Goal: Task Accomplishment & Management: Use online tool/utility

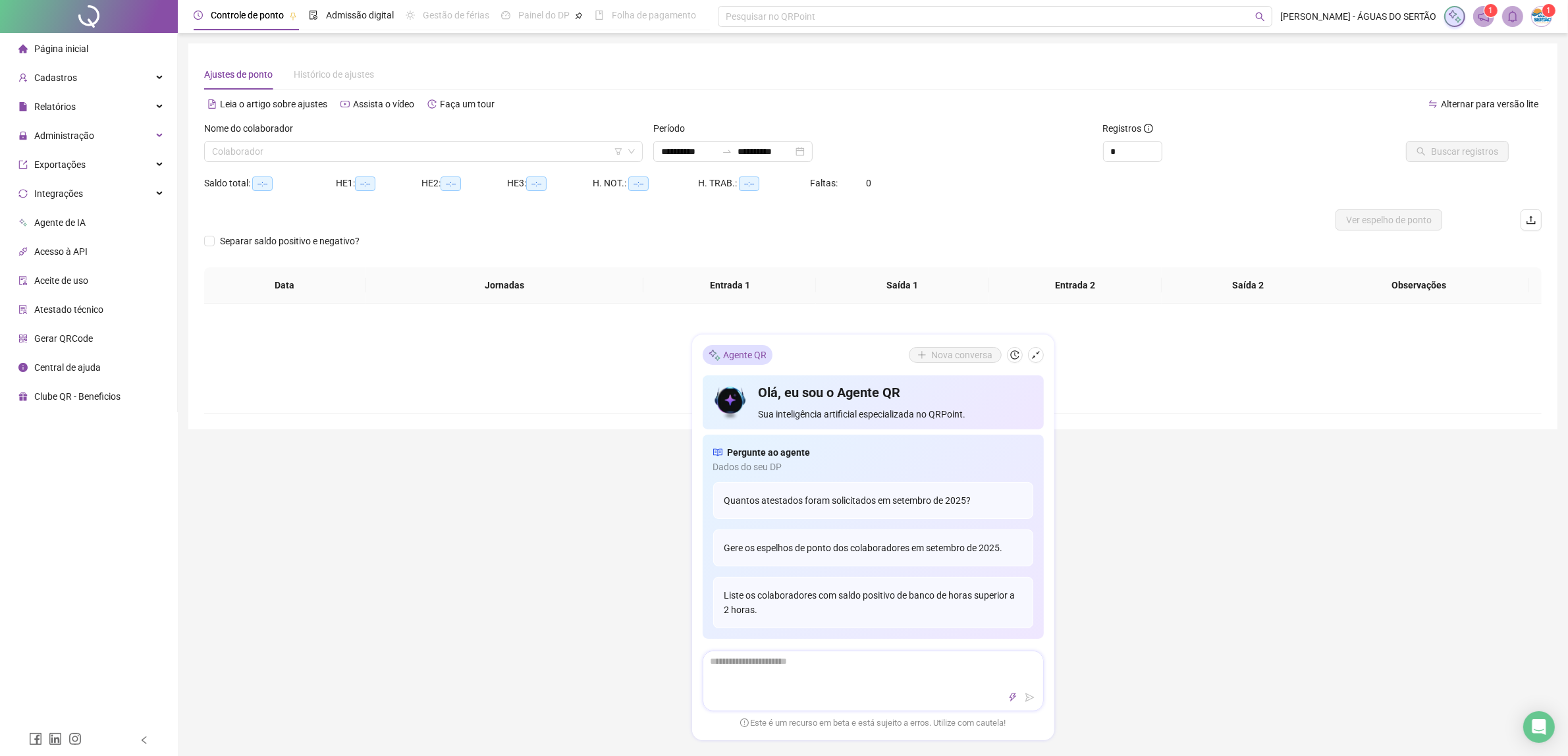
type input "**********"
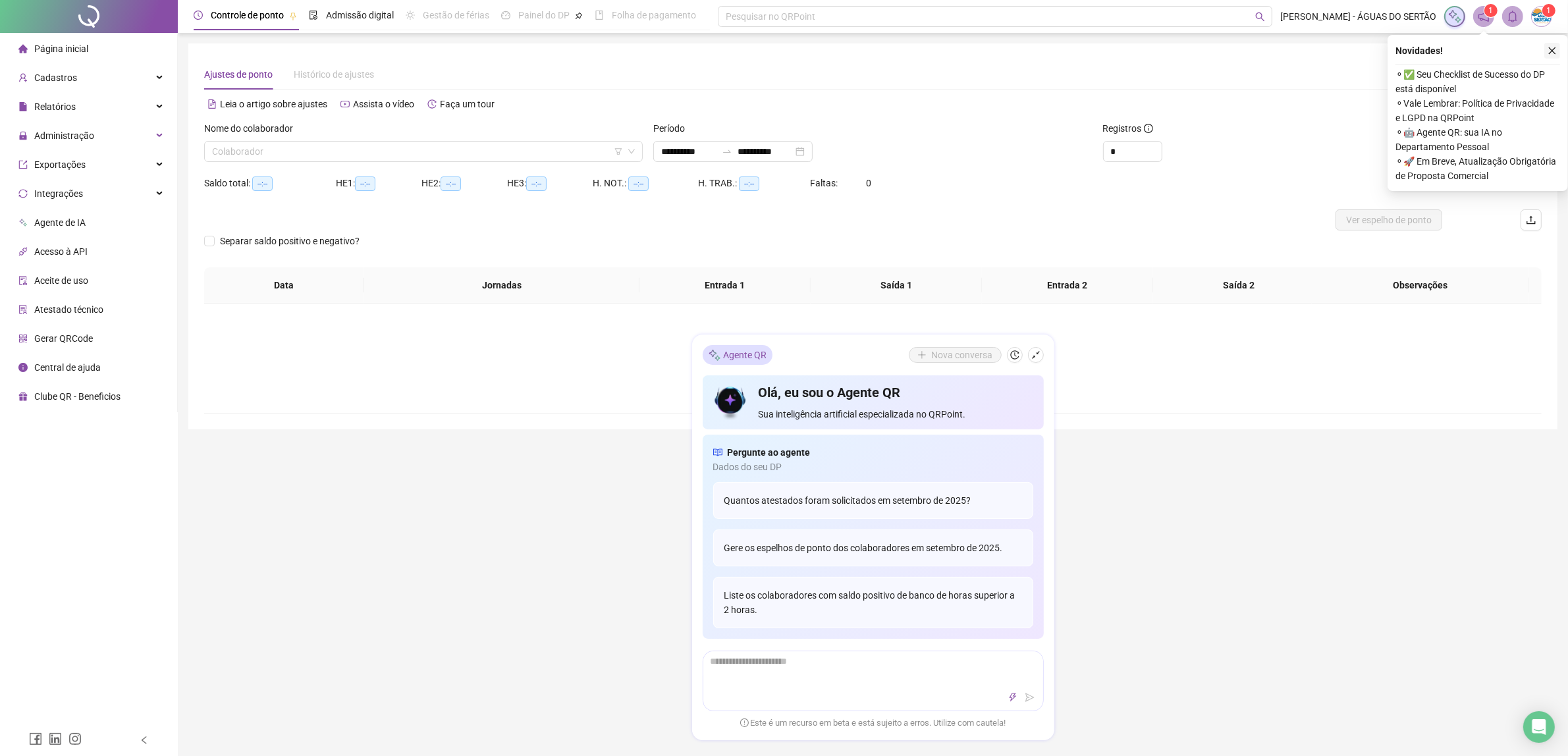
click at [1552, 51] on icon "close" at bounding box center [1552, 50] width 7 height 7
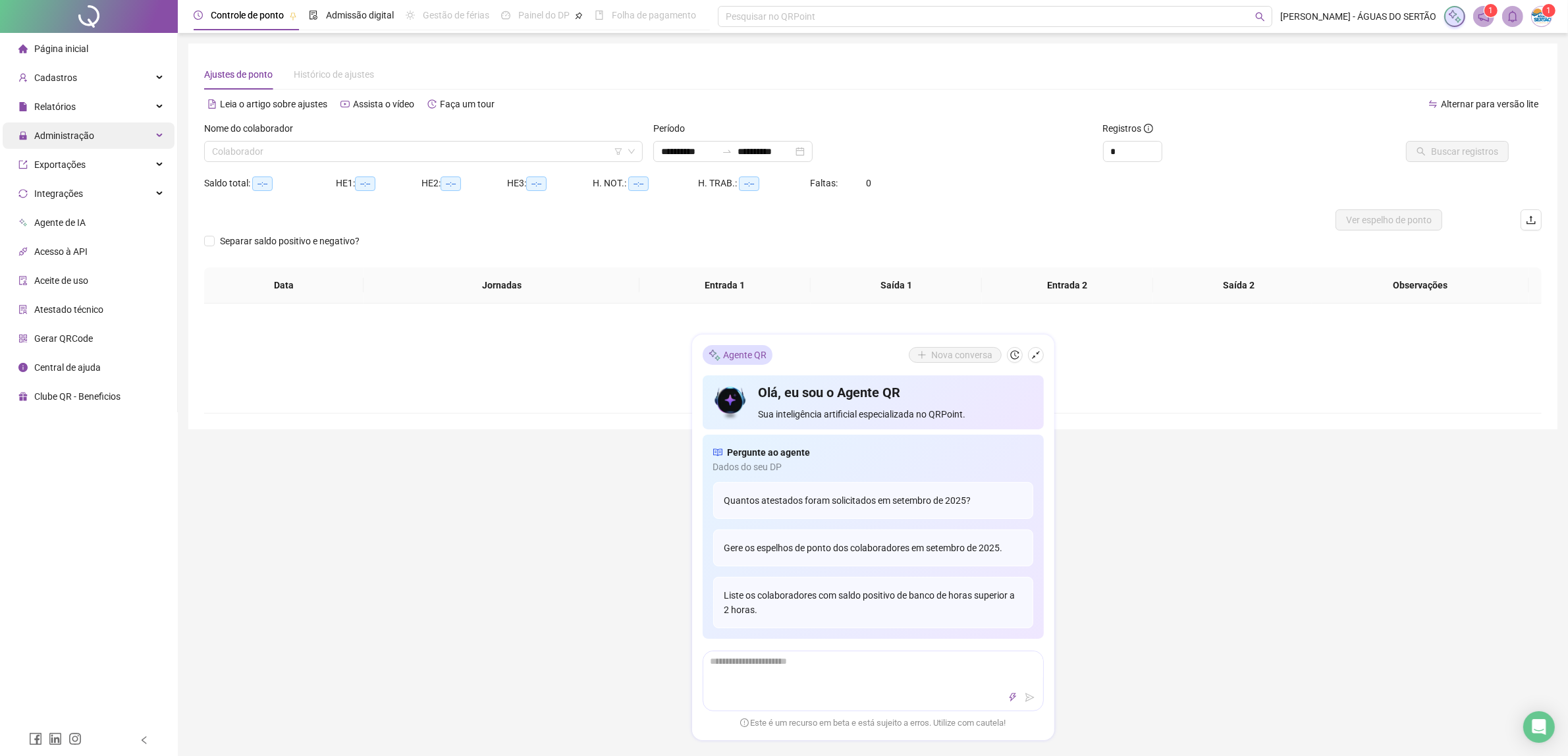
click at [73, 122] on span "Administração" at bounding box center [56, 136] width 76 height 27
click at [80, 100] on div "Relatórios" at bounding box center [88, 107] width 172 height 27
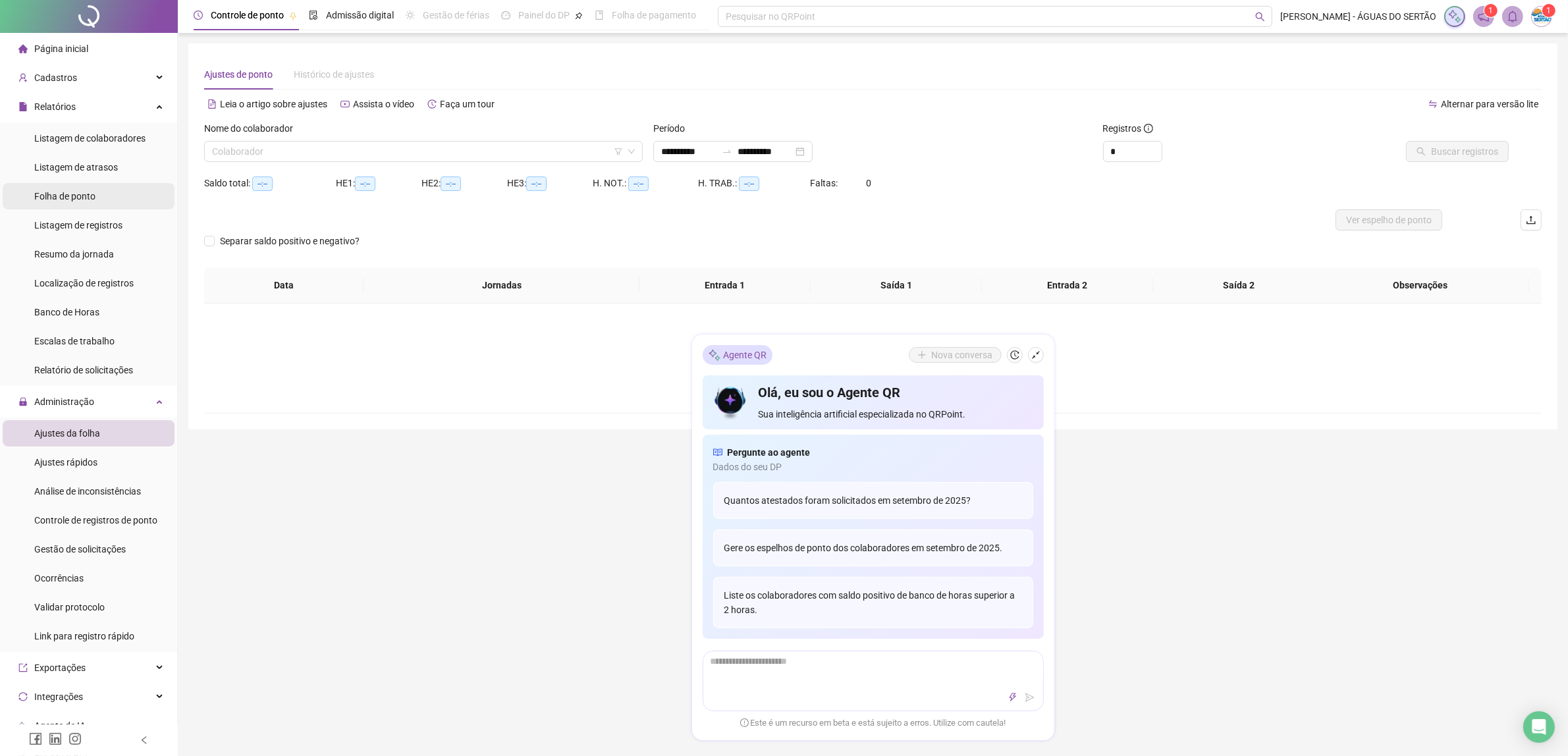
click at [79, 195] on span "Folha de ponto" at bounding box center [65, 195] width 61 height 10
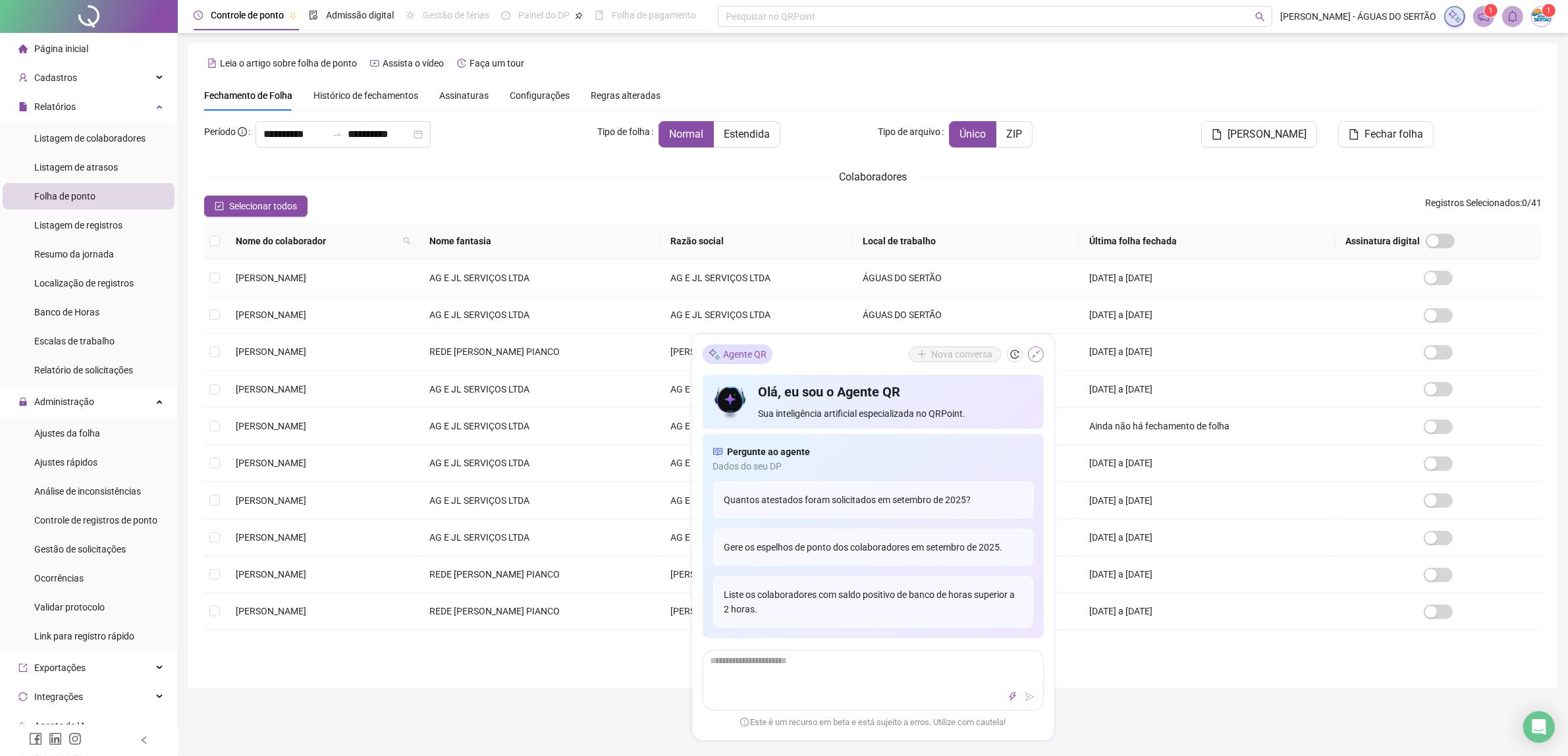
click at [1036, 356] on icon "shrink" at bounding box center [1036, 355] width 9 height 9
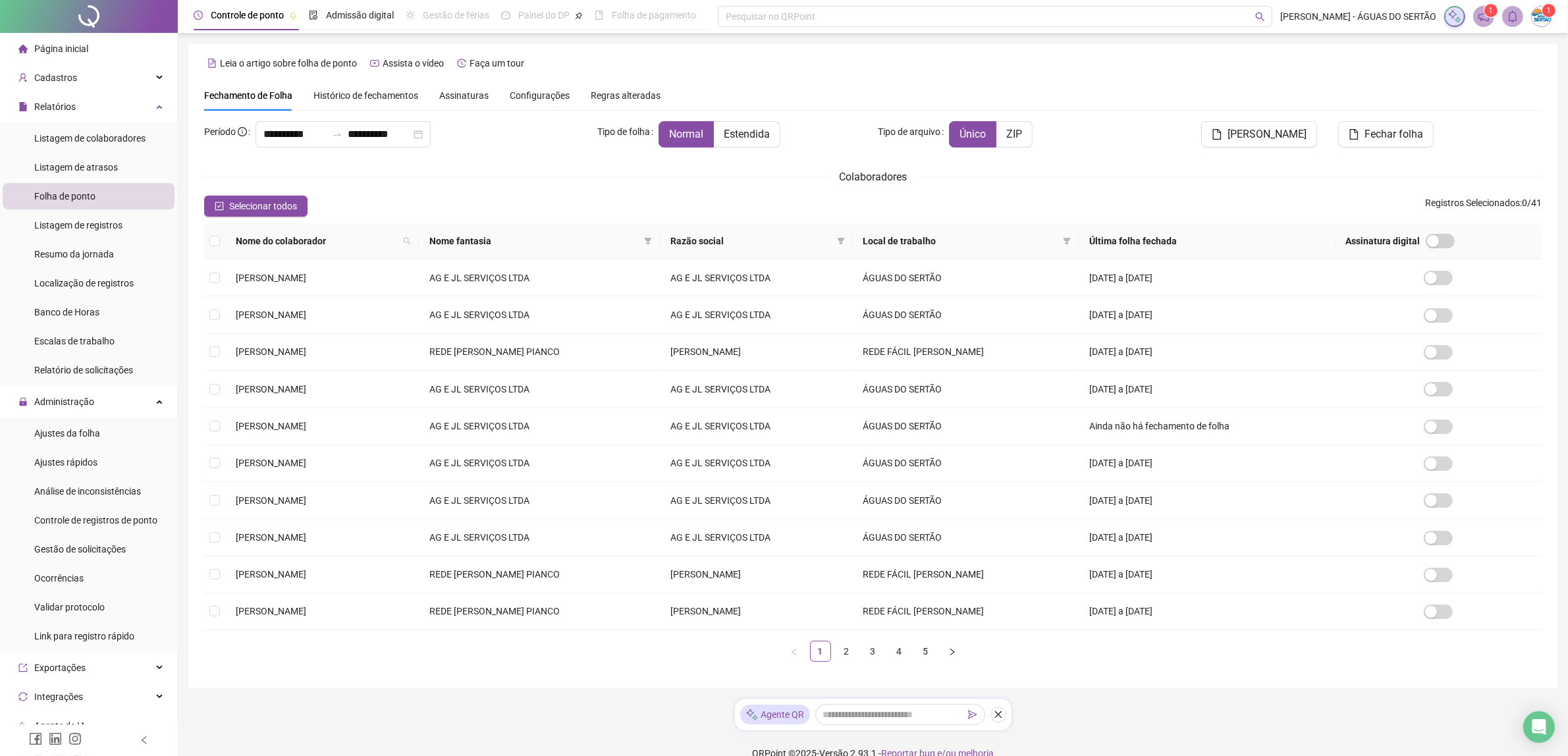
click at [716, 241] on span "Razão social" at bounding box center [751, 241] width 162 height 14
click at [655, 240] on span at bounding box center [648, 241] width 13 height 20
click at [548, 270] on span "AG E JL SERVIÇOS LTDA" at bounding box center [574, 267] width 105 height 10
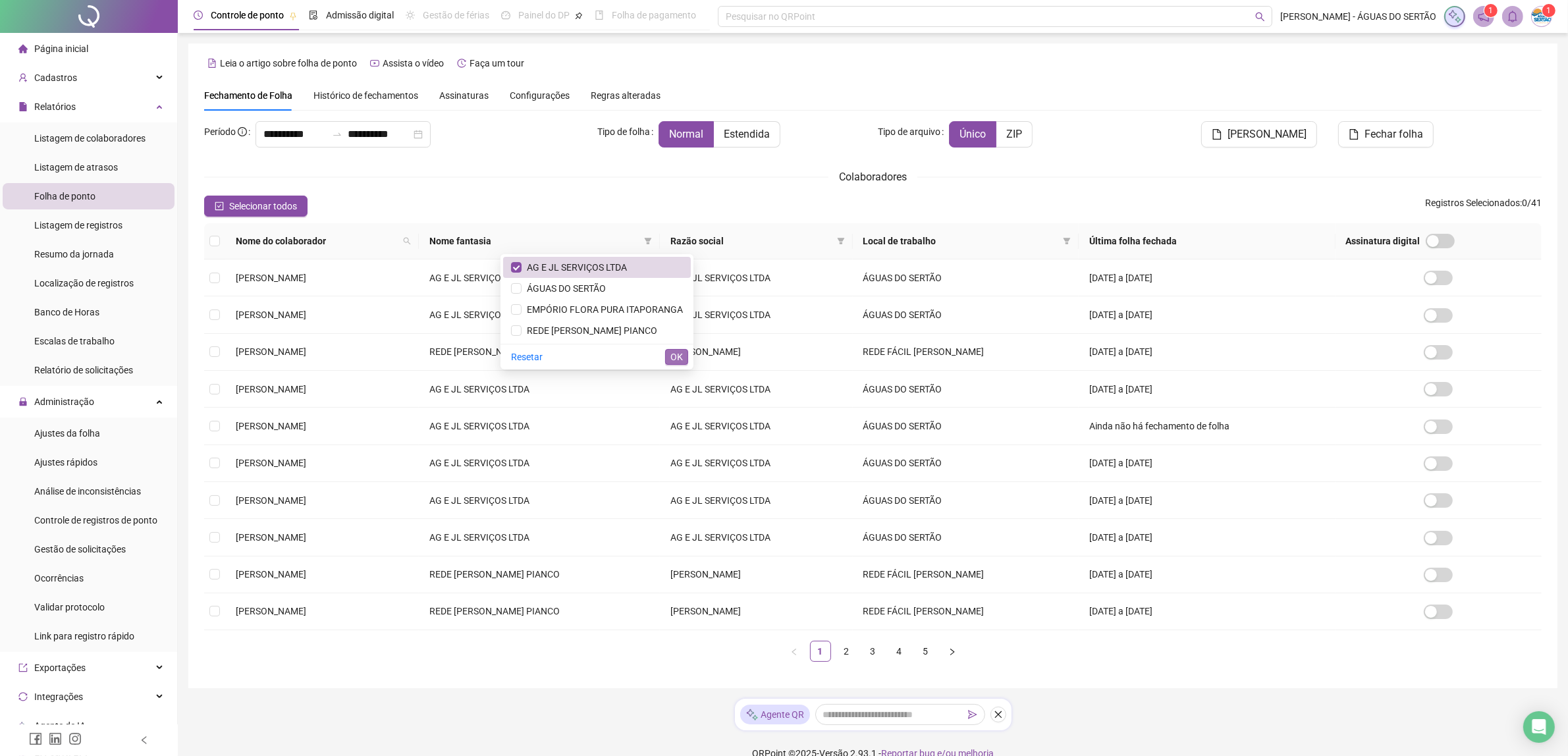
click at [667, 358] on button "OK" at bounding box center [676, 357] width 23 height 16
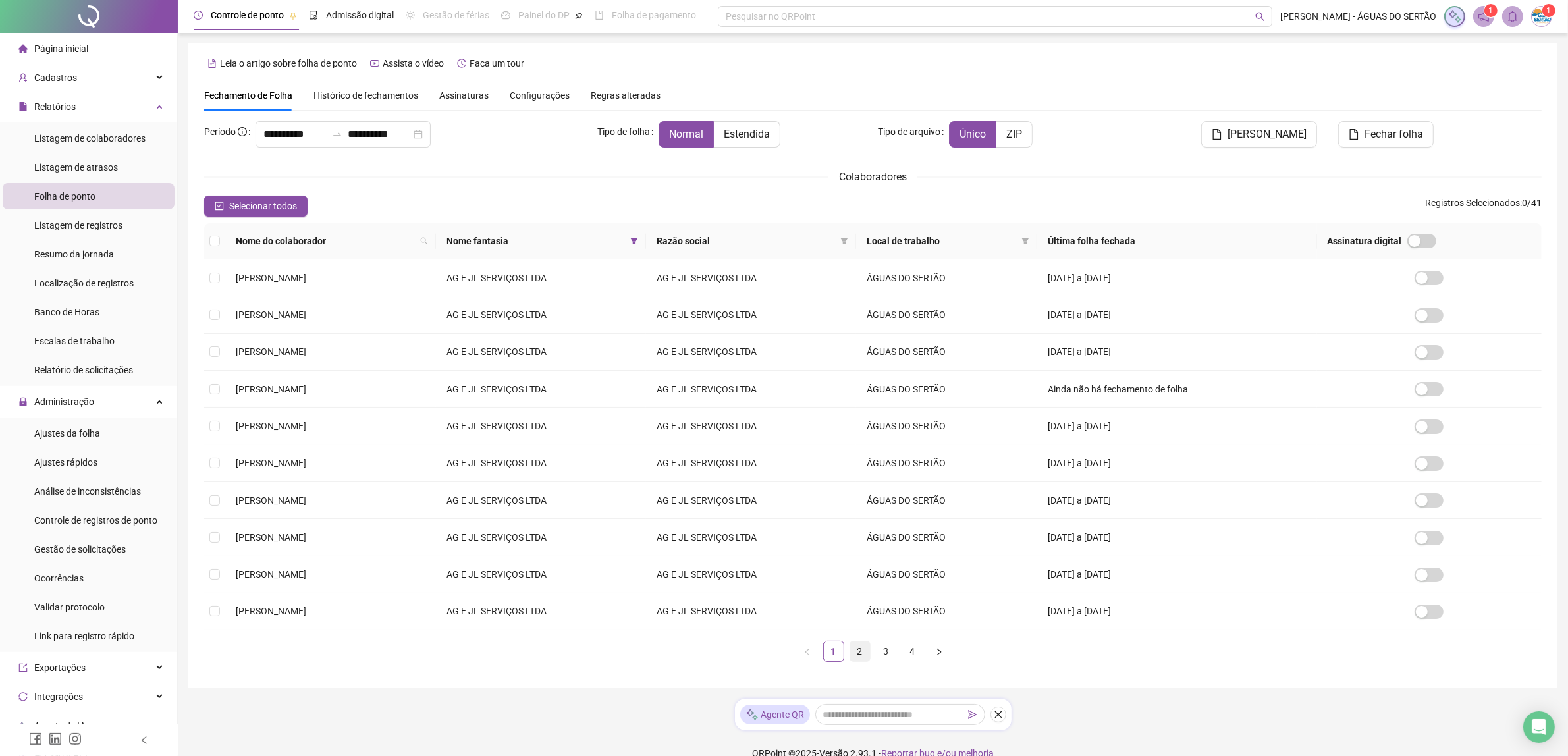
click at [860, 649] on link "2" at bounding box center [860, 651] width 20 height 20
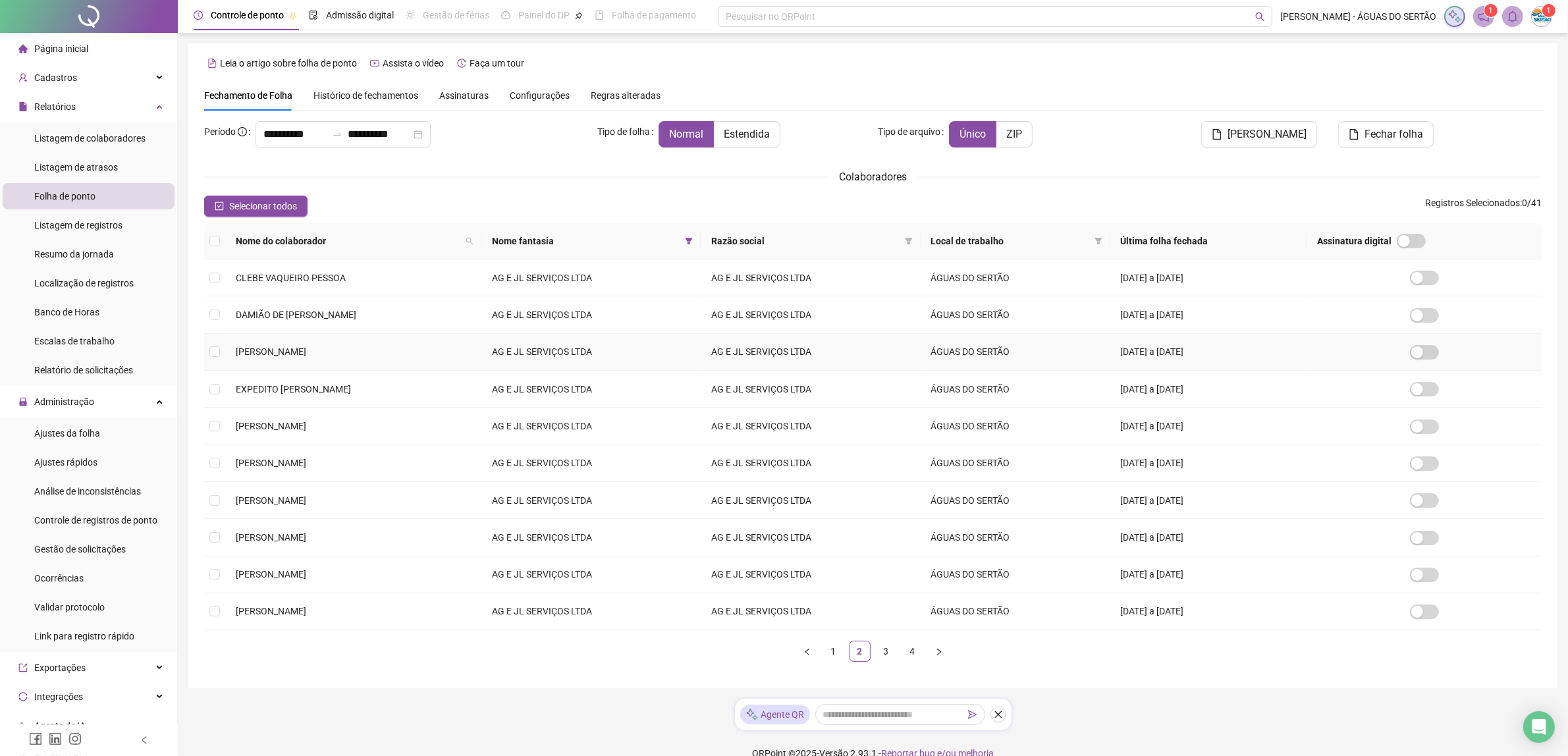
click at [228, 347] on td "[PERSON_NAME]" at bounding box center [353, 352] width 256 height 37
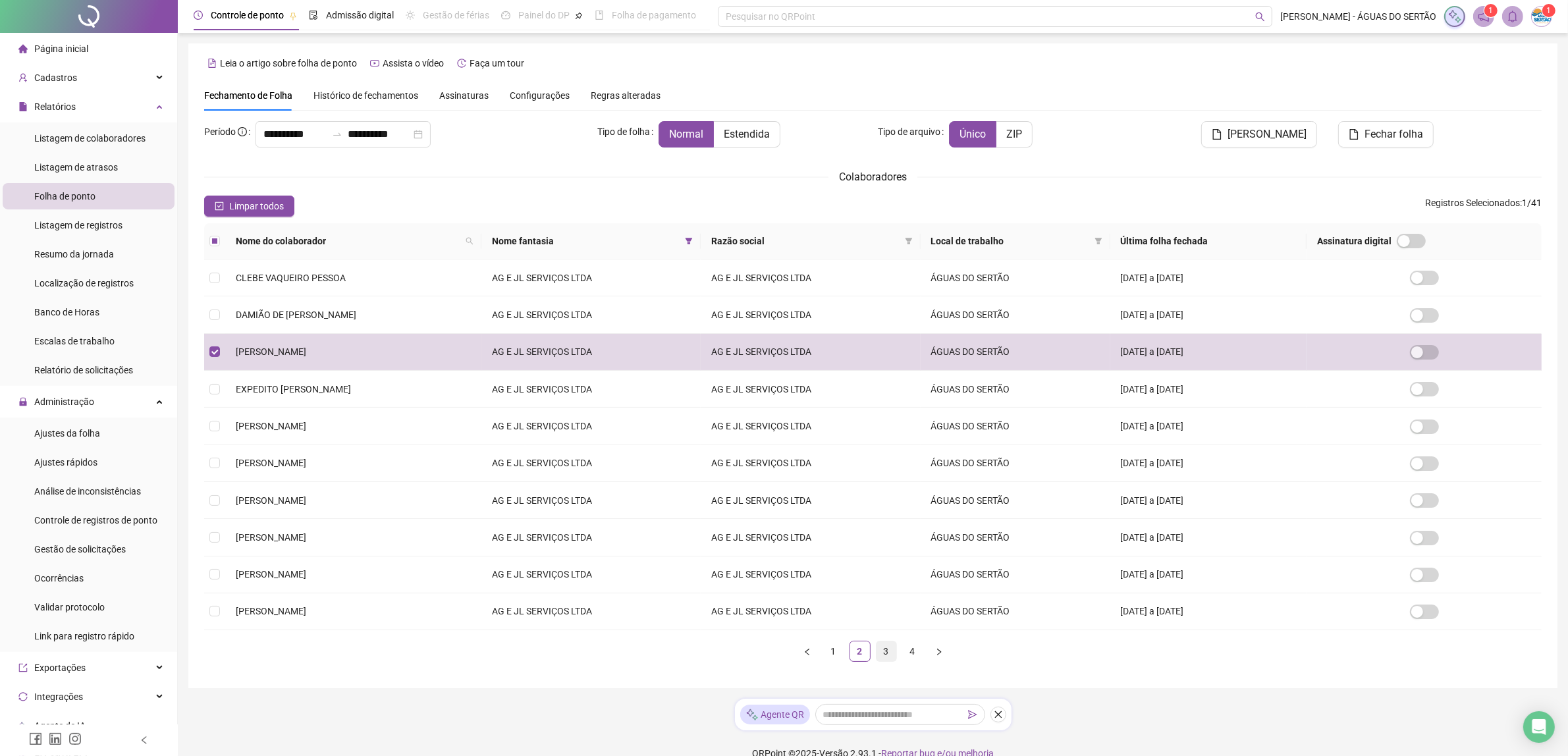
click at [888, 661] on link "3" at bounding box center [886, 651] width 20 height 20
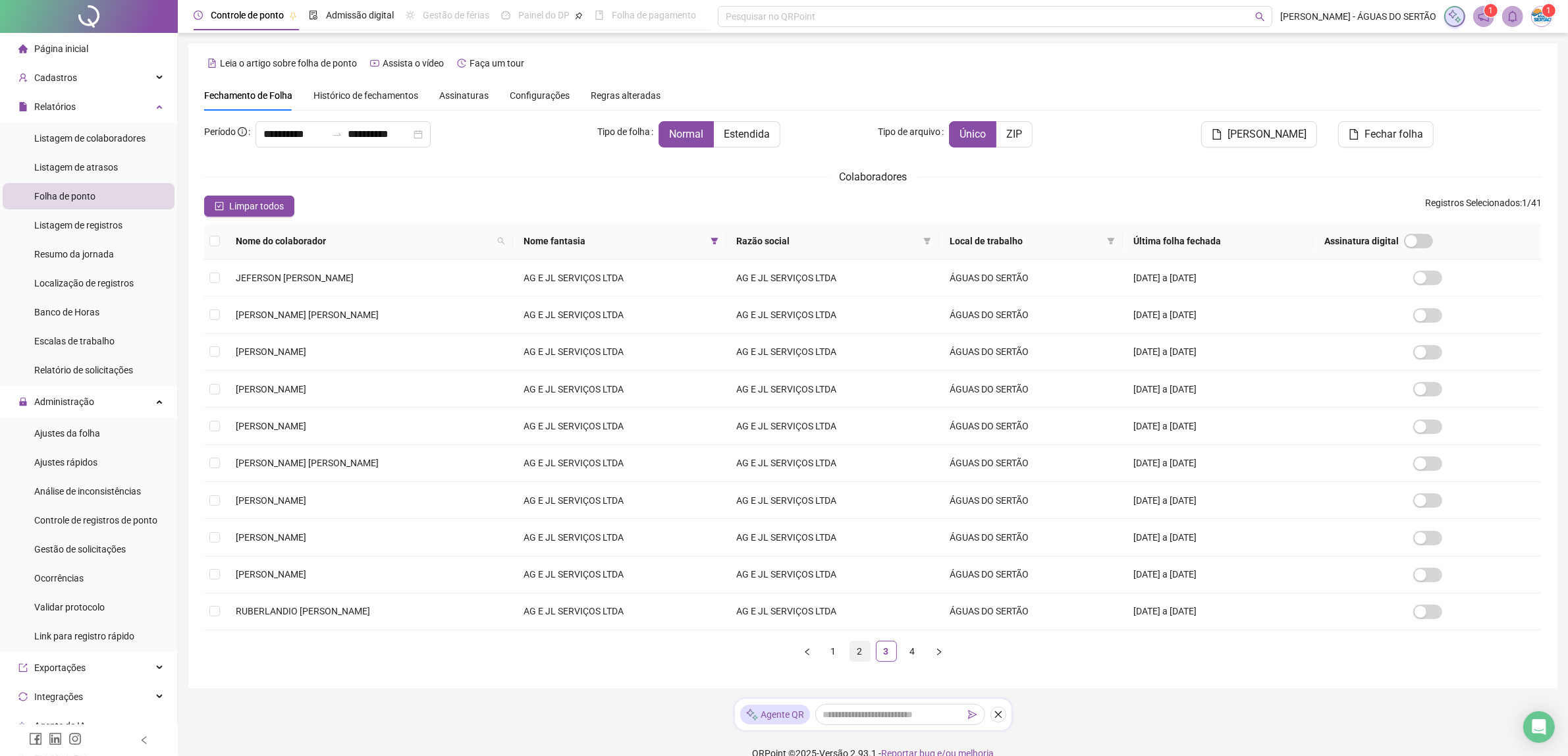
click at [860, 661] on link "2" at bounding box center [860, 651] width 20 height 20
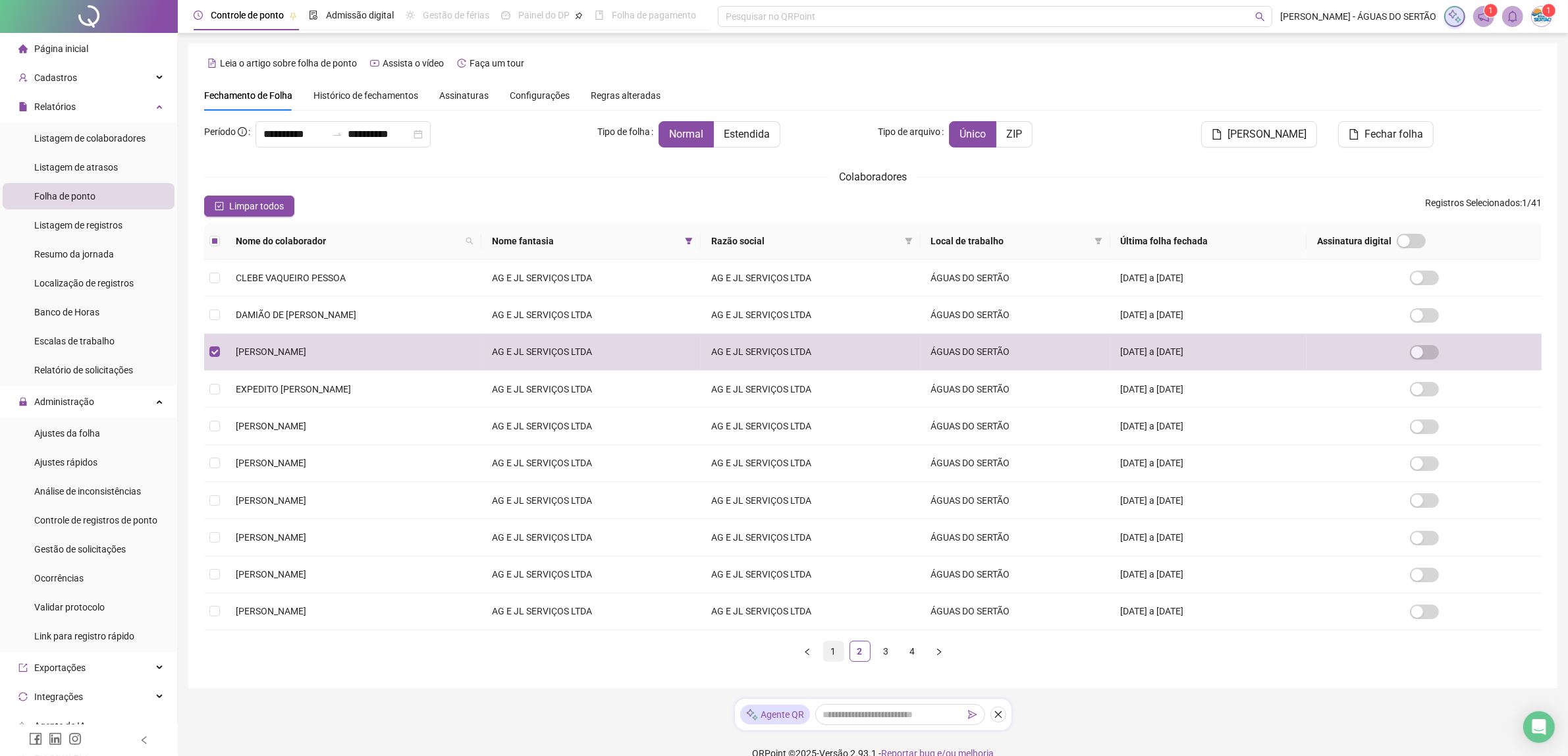
click at [833, 657] on link "1" at bounding box center [833, 651] width 20 height 20
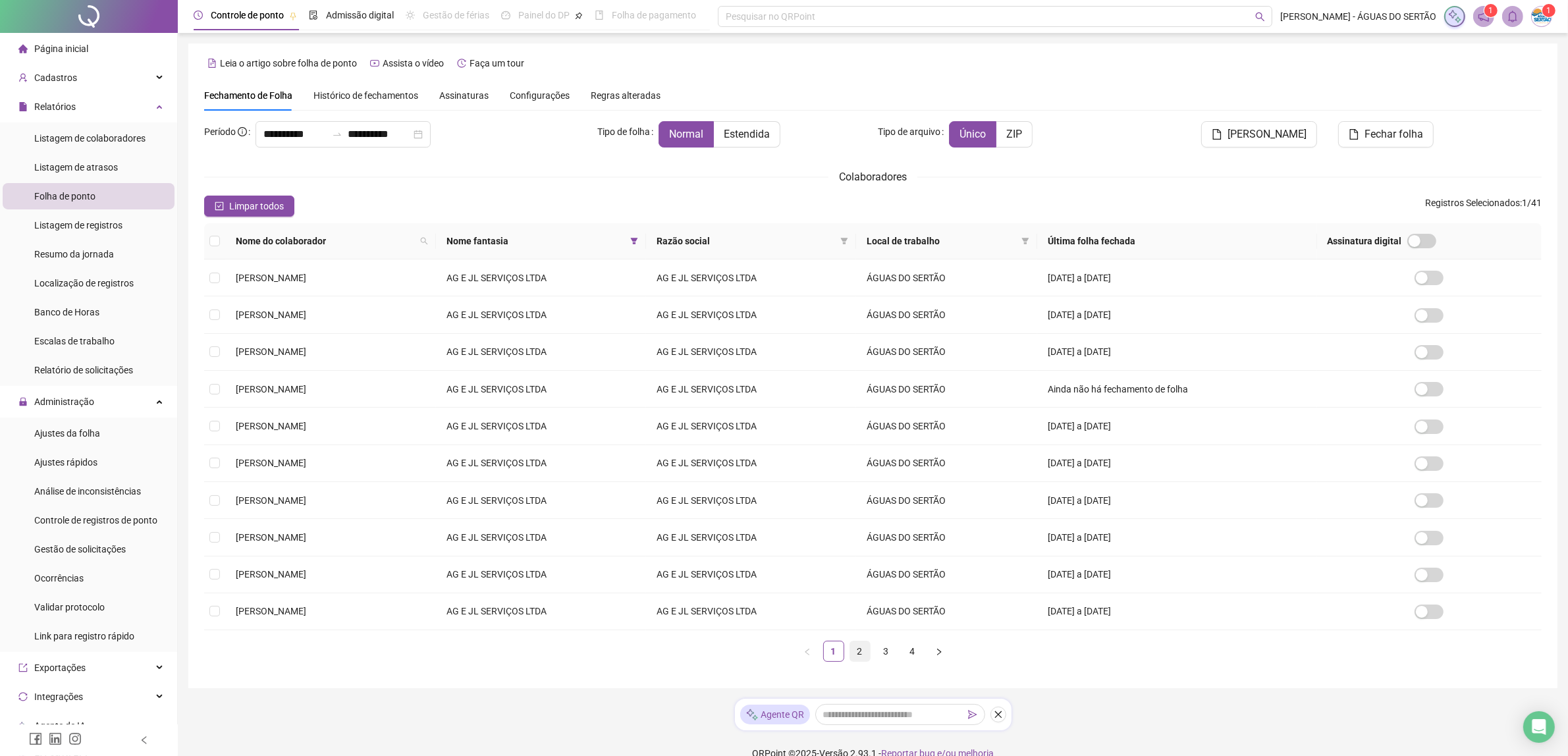
click at [864, 661] on link "2" at bounding box center [860, 651] width 20 height 20
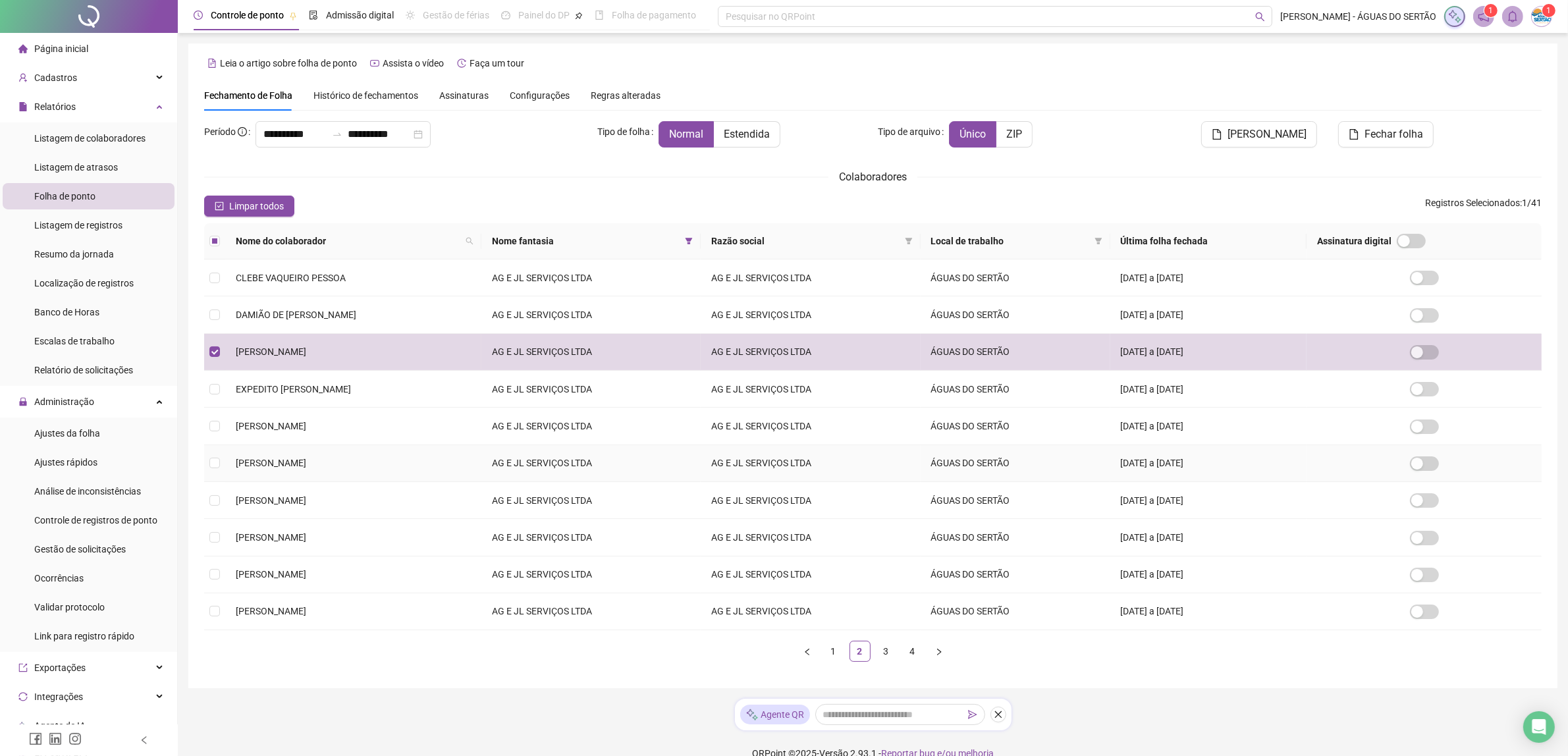
click at [322, 458] on td "[PERSON_NAME]" at bounding box center [353, 463] width 256 height 37
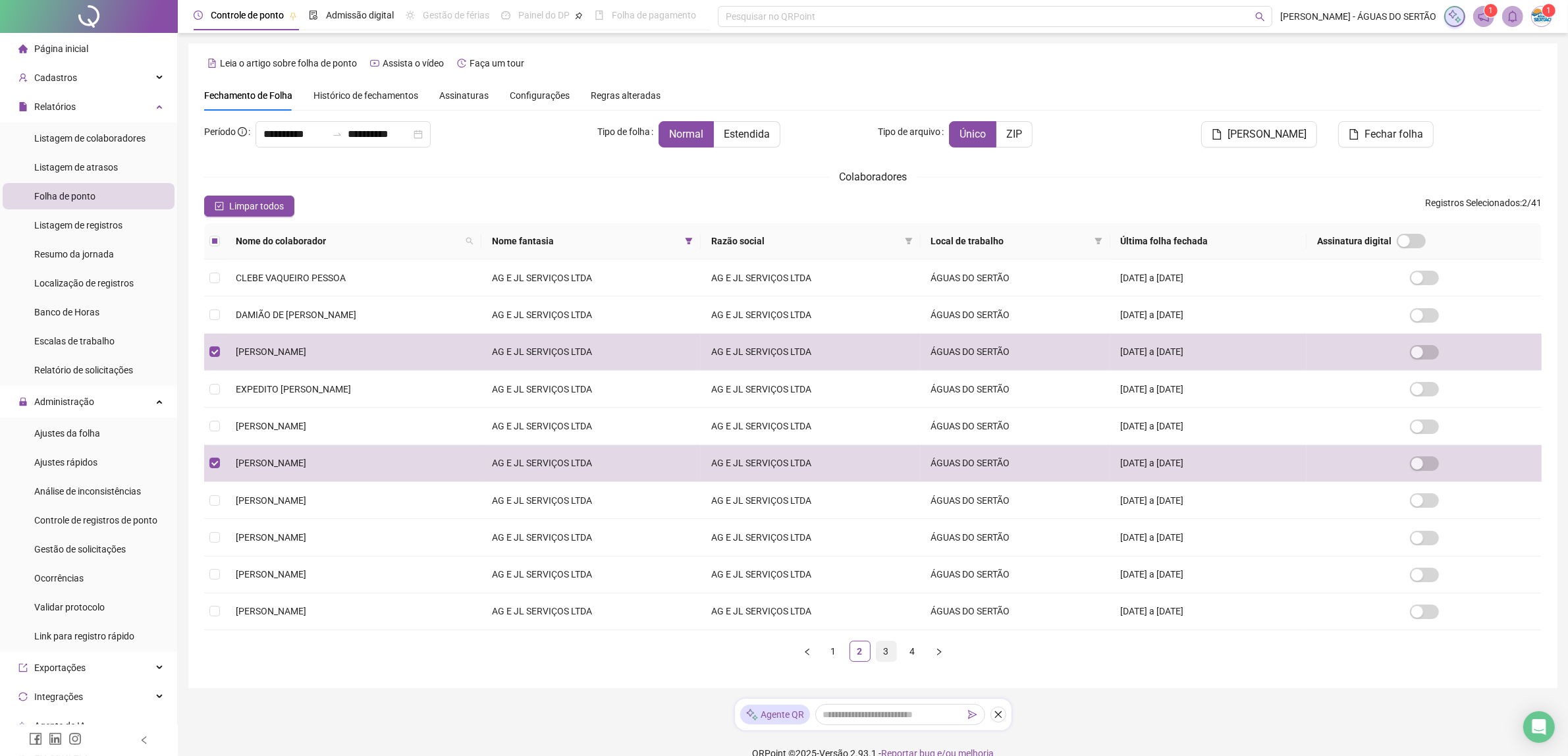
click at [886, 660] on link "3" at bounding box center [886, 651] width 20 height 20
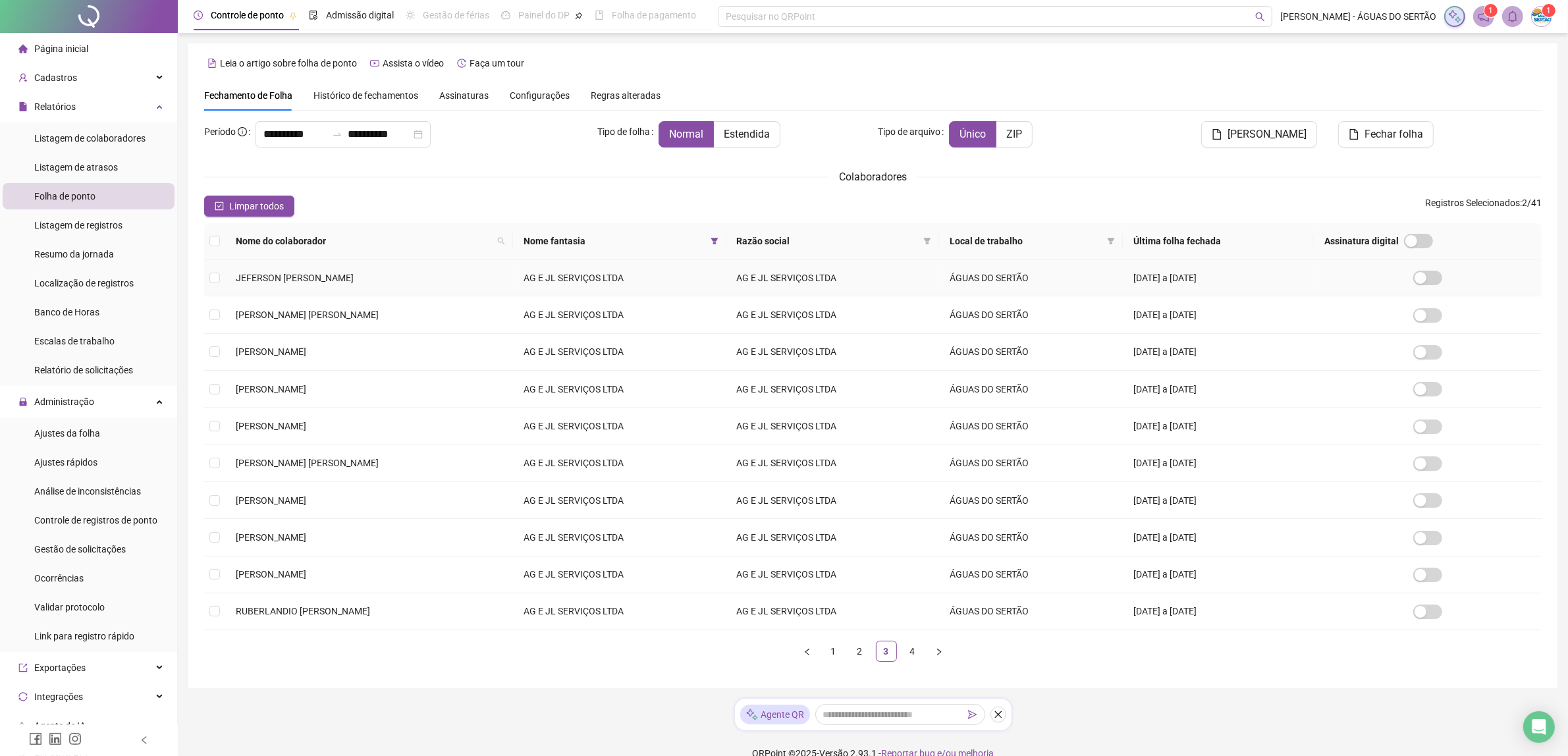
click at [288, 277] on span "JEFERSON [PERSON_NAME]" at bounding box center [295, 278] width 118 height 10
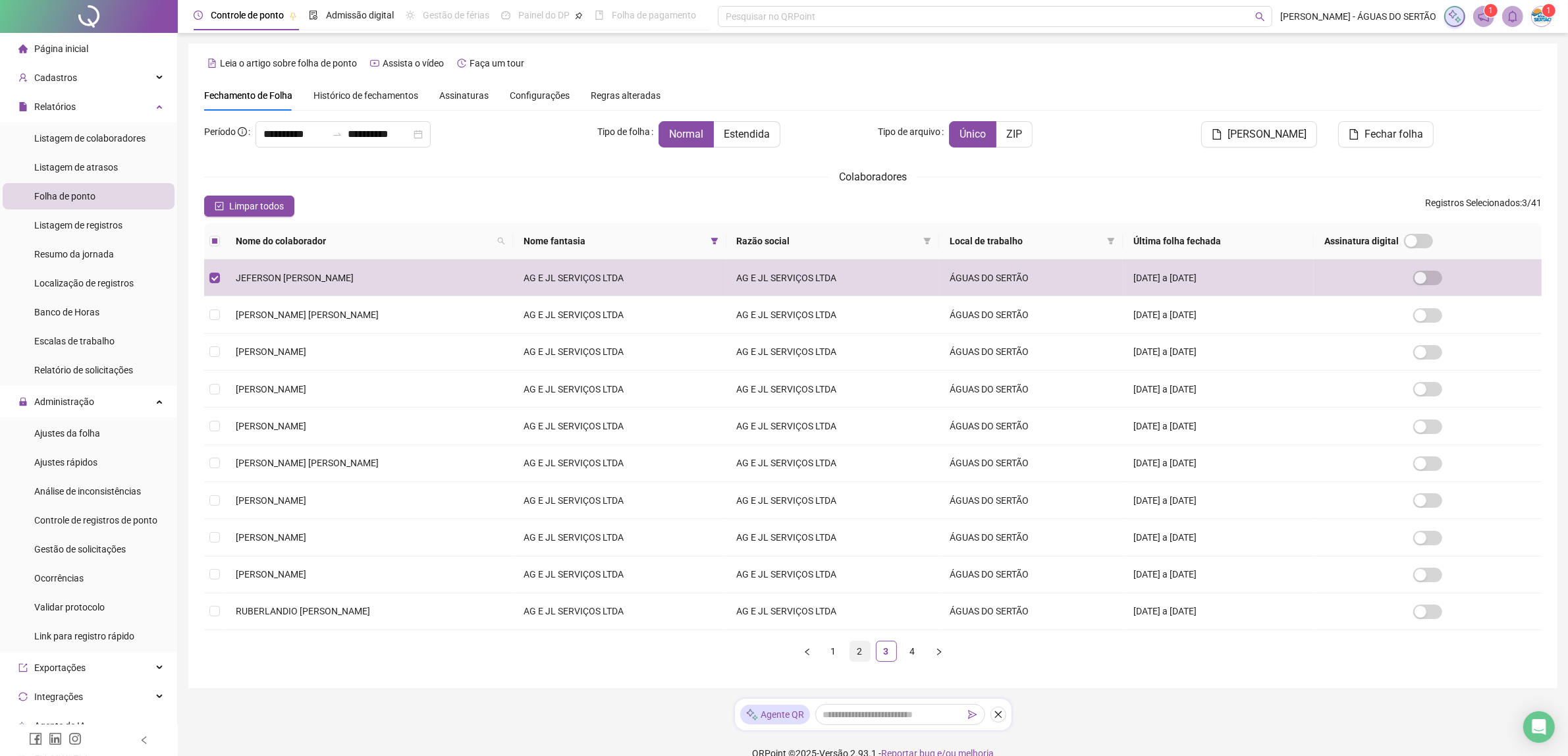
click at [864, 652] on link "2" at bounding box center [860, 651] width 20 height 20
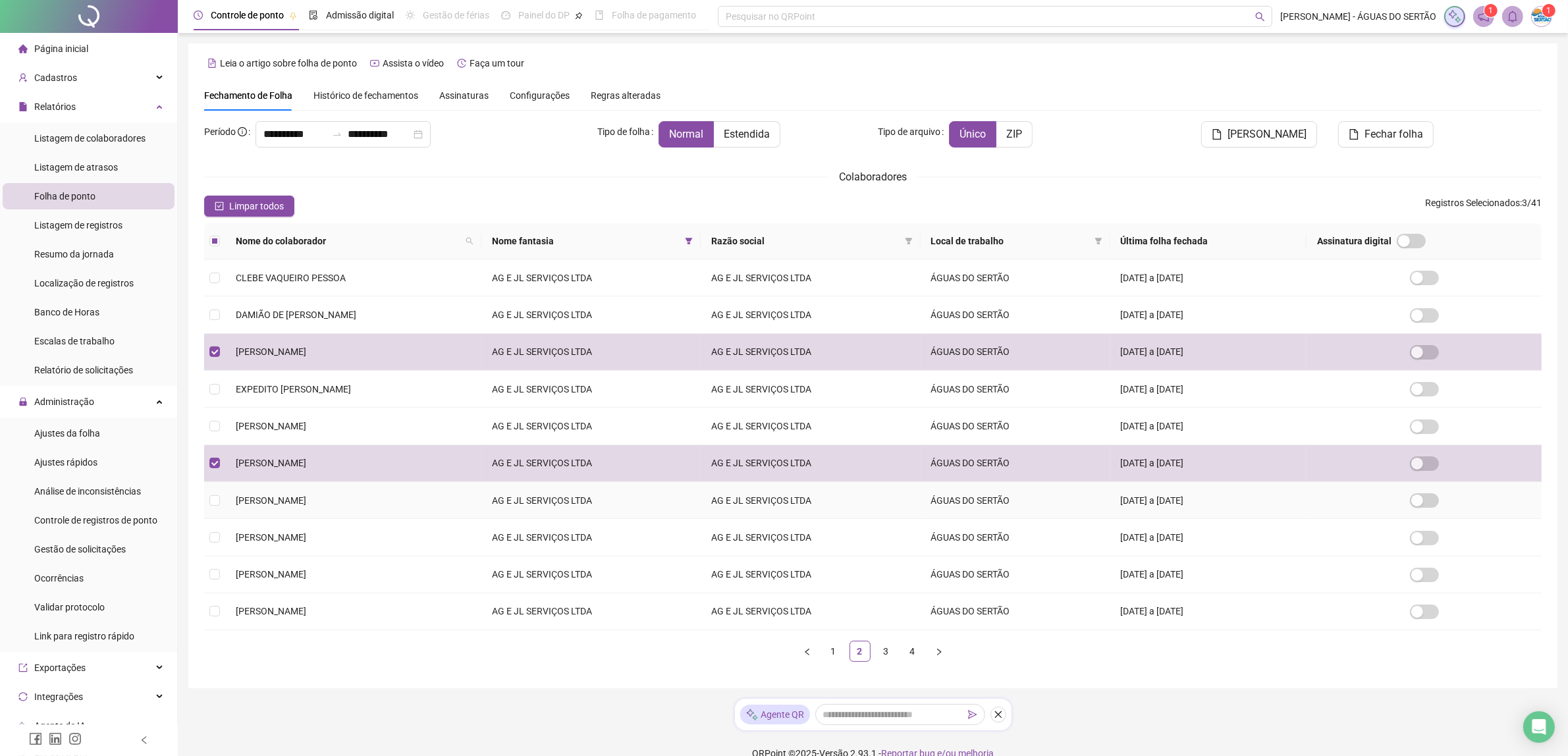
click at [306, 506] on span "[PERSON_NAME]" at bounding box center [271, 500] width 71 height 10
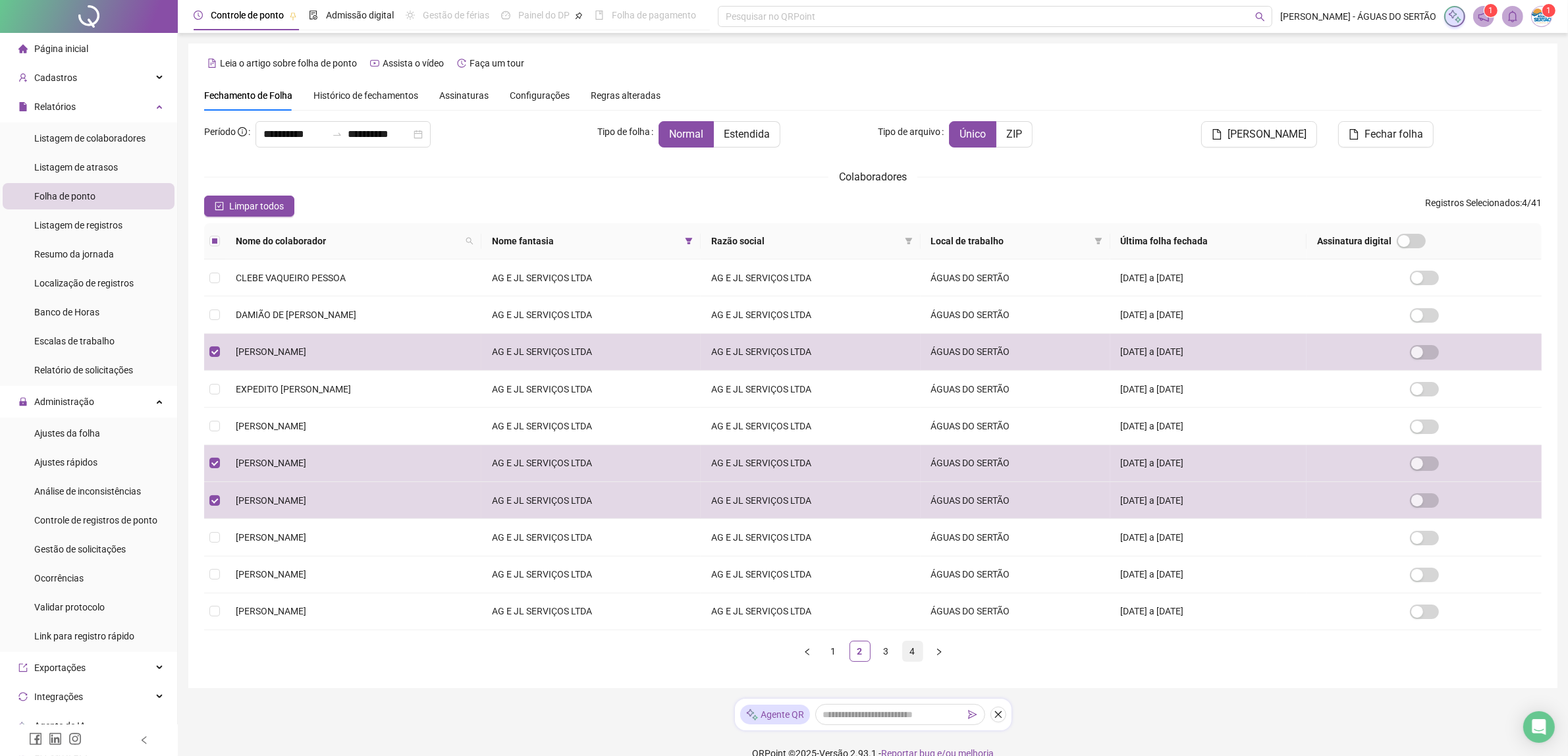
click at [903, 661] on link "4" at bounding box center [912, 651] width 20 height 20
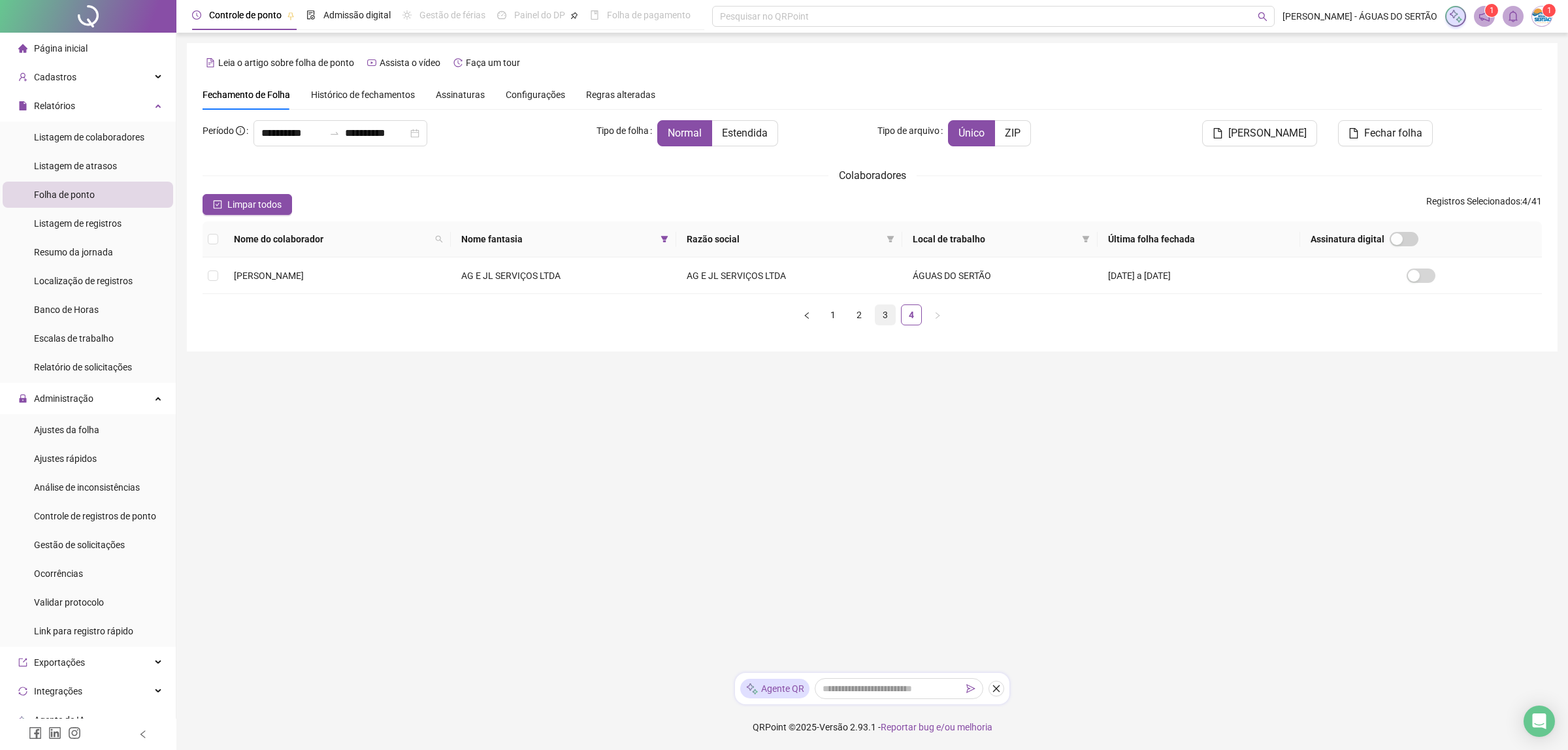
click at [882, 318] on link "3" at bounding box center [885, 314] width 19 height 19
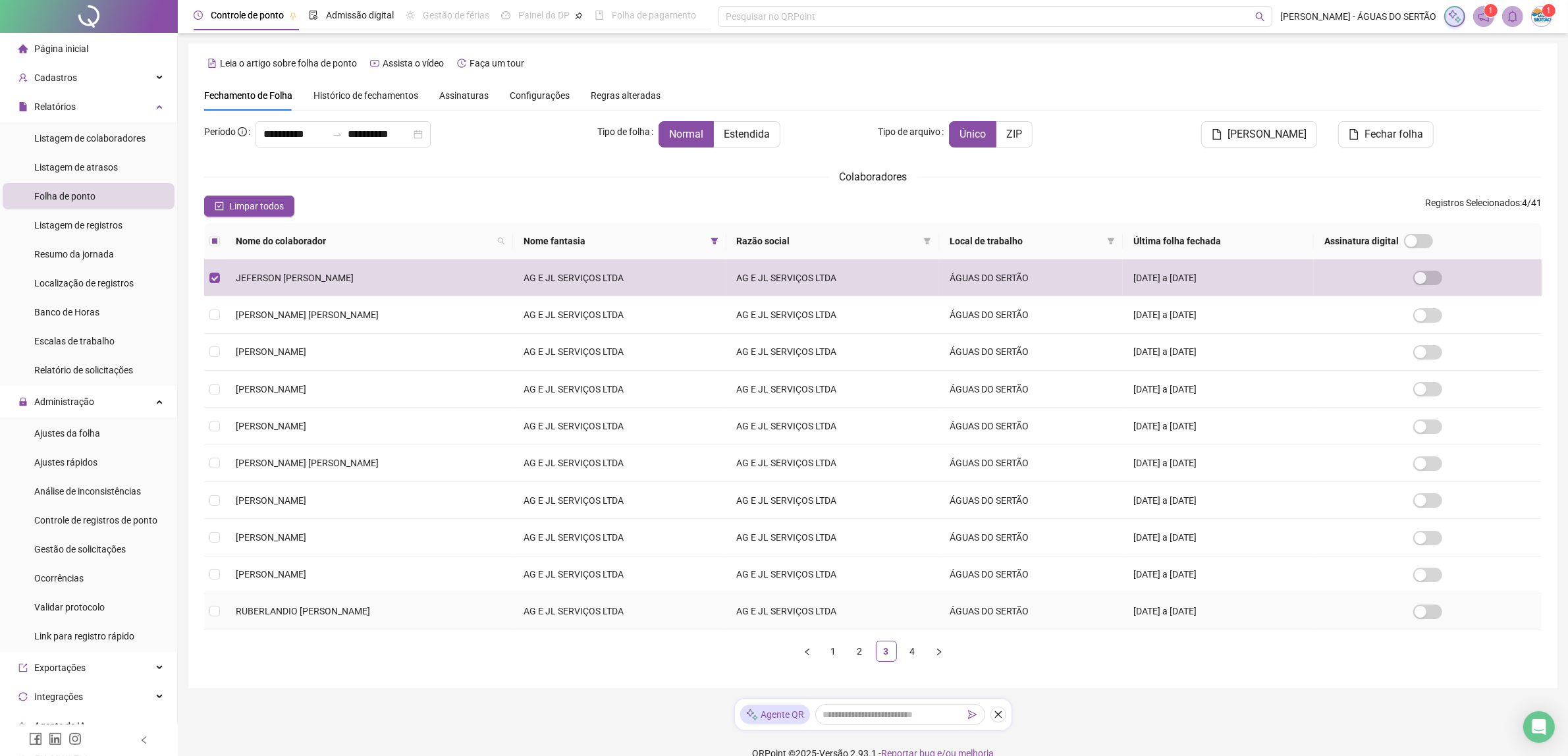
click at [271, 623] on td "RUBERLANDIO [PERSON_NAME]" at bounding box center [369, 611] width 288 height 37
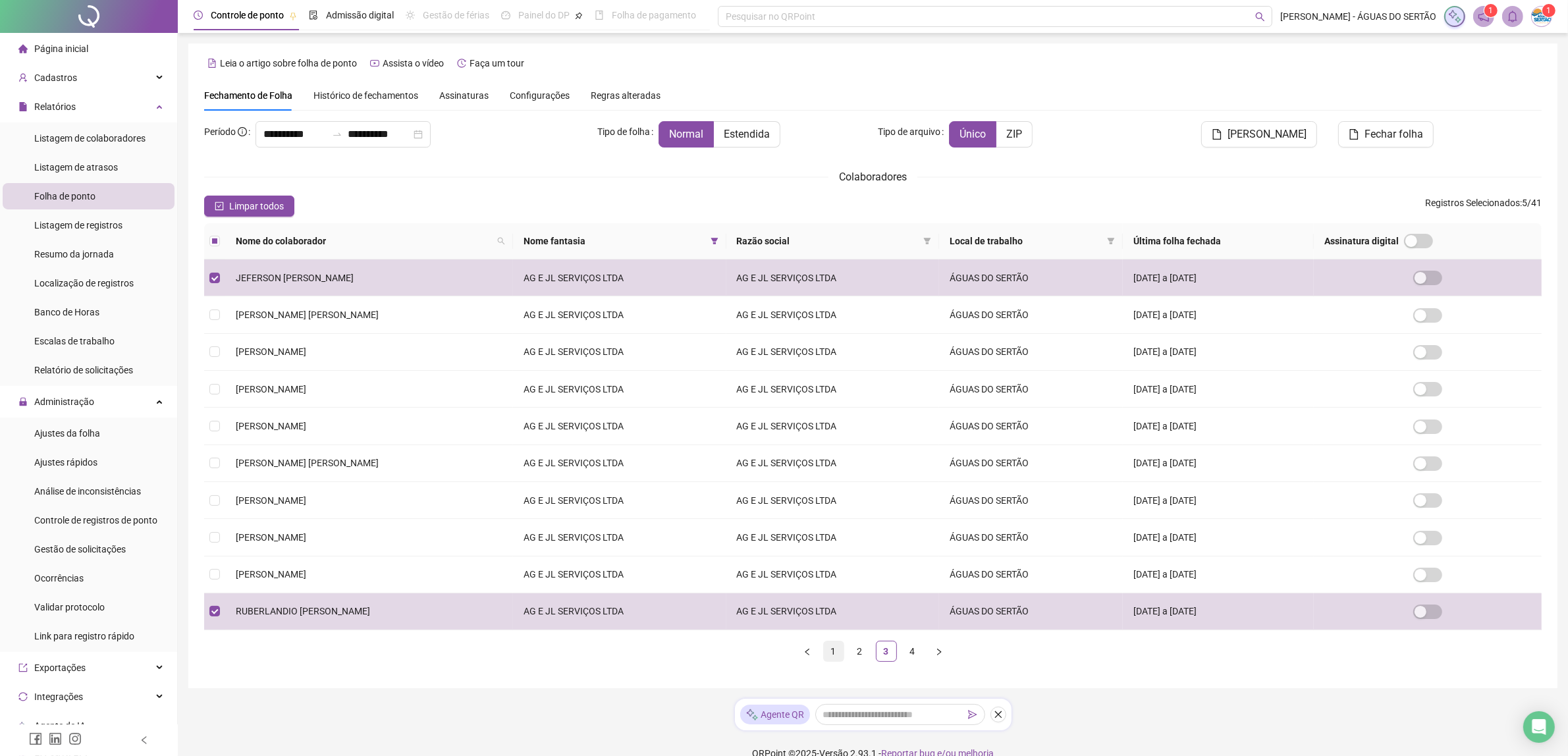
click at [827, 661] on link "1" at bounding box center [833, 651] width 20 height 20
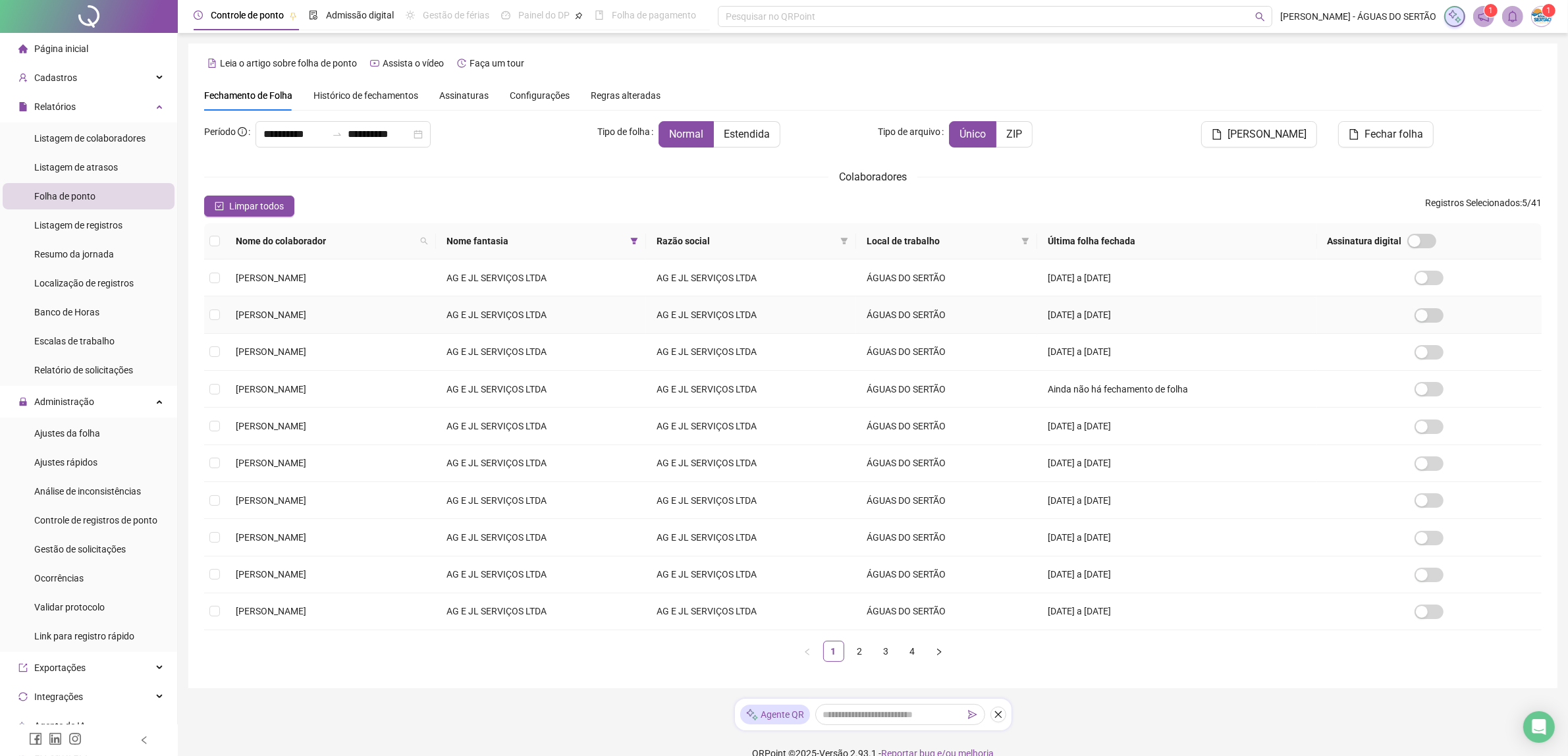
click at [288, 314] on span "[PERSON_NAME]" at bounding box center [271, 314] width 71 height 10
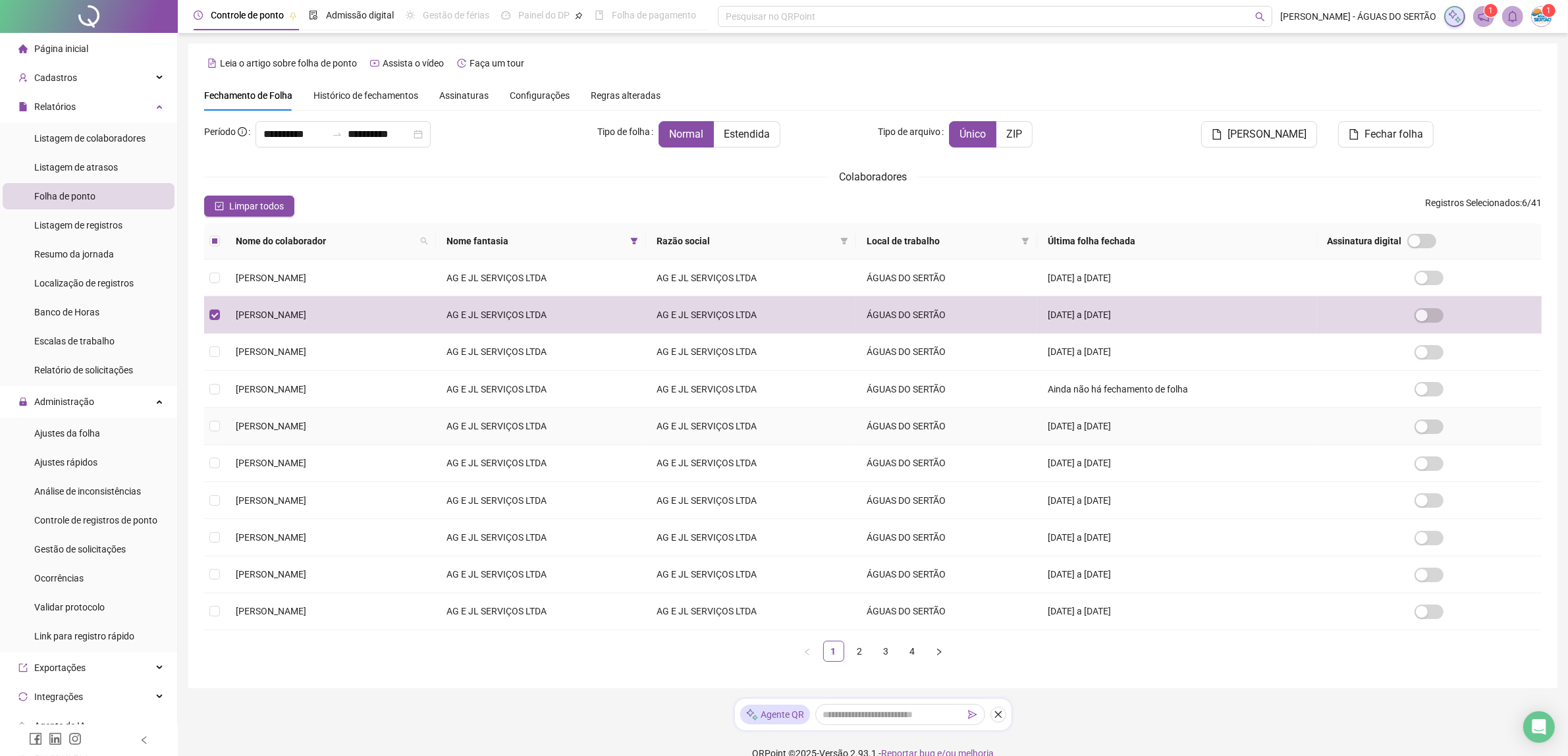
click at [278, 427] on span "[PERSON_NAME]" at bounding box center [271, 425] width 71 height 10
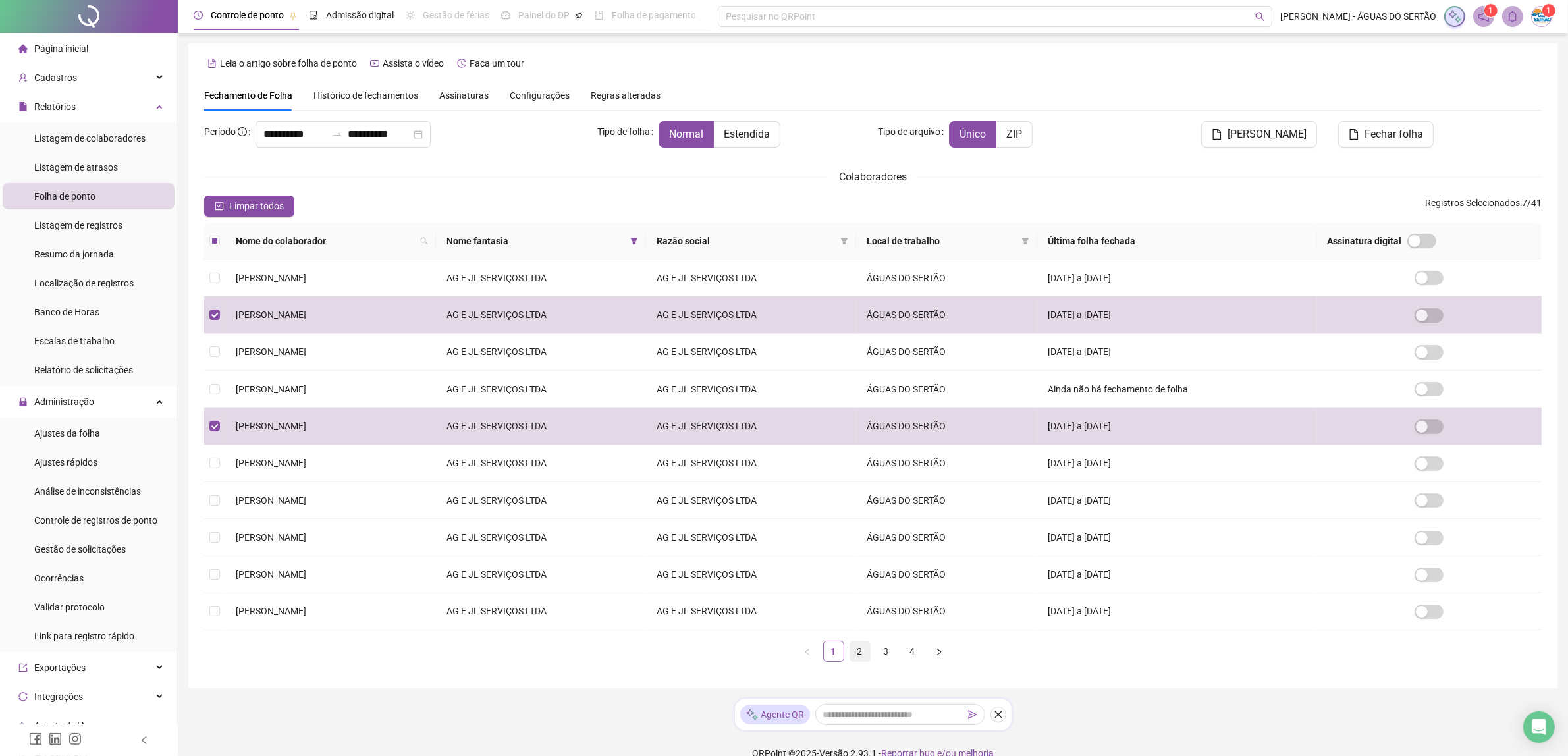
click at [858, 656] on link "2" at bounding box center [860, 651] width 20 height 20
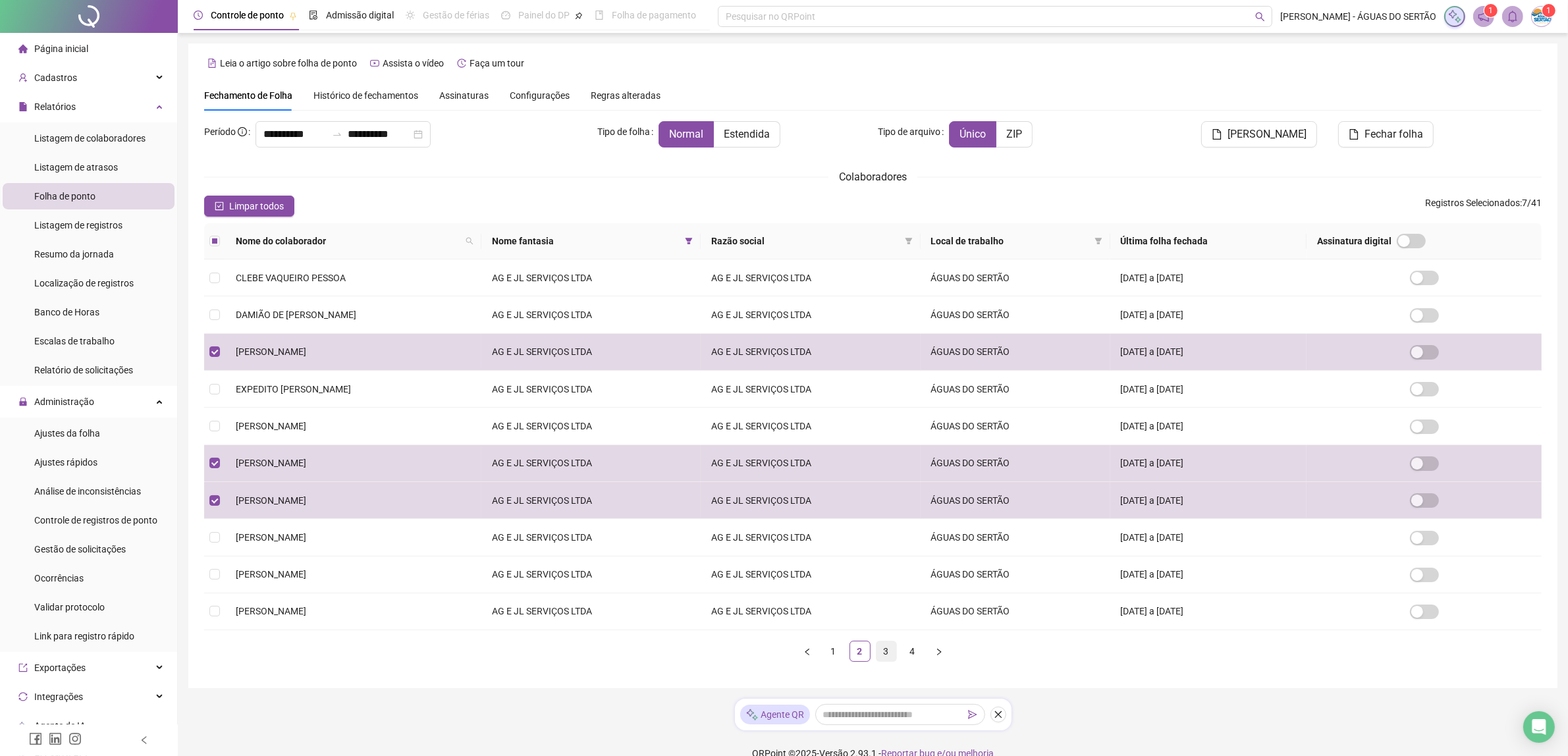
click at [886, 656] on link "3" at bounding box center [886, 651] width 20 height 20
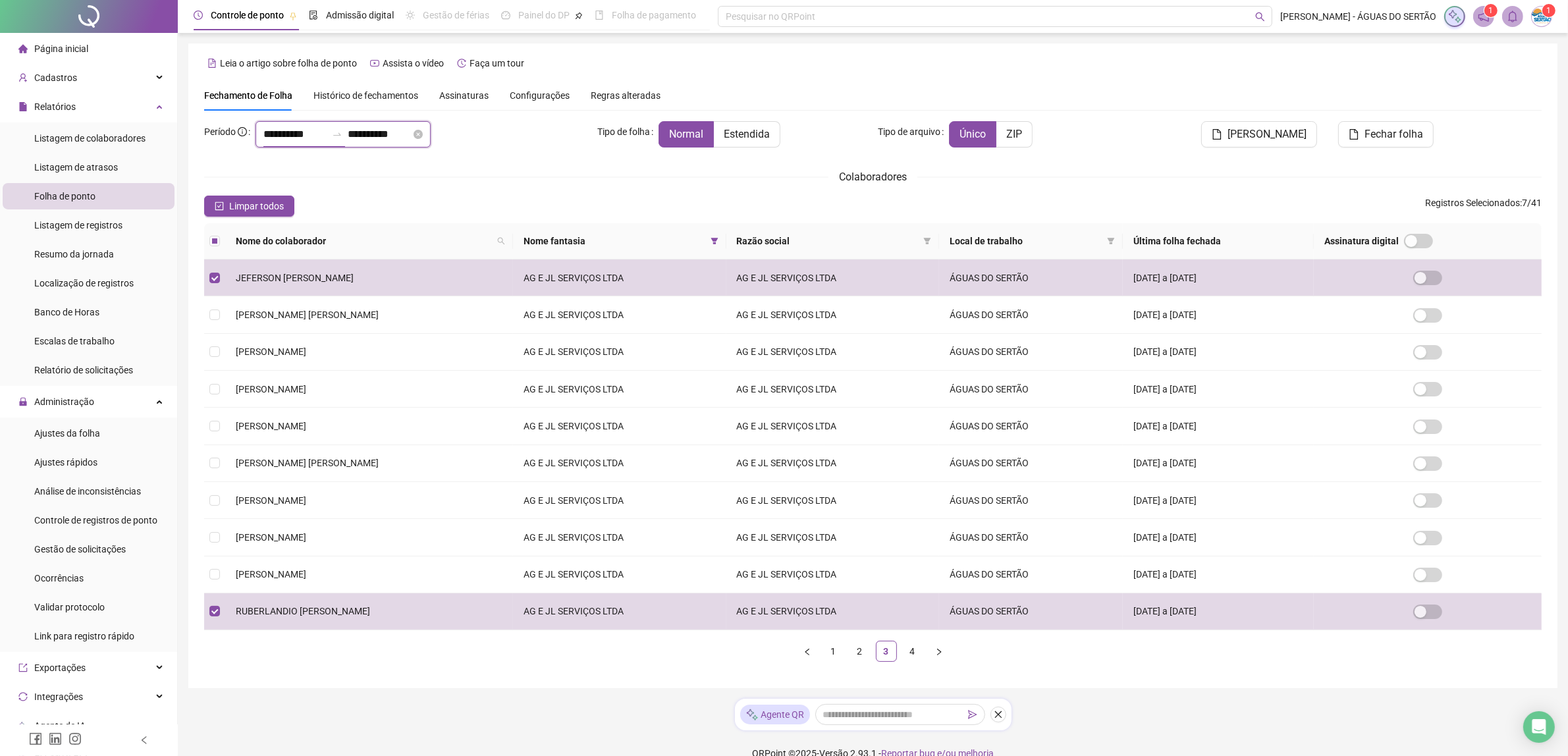
click at [286, 138] on input "**********" at bounding box center [295, 134] width 64 height 16
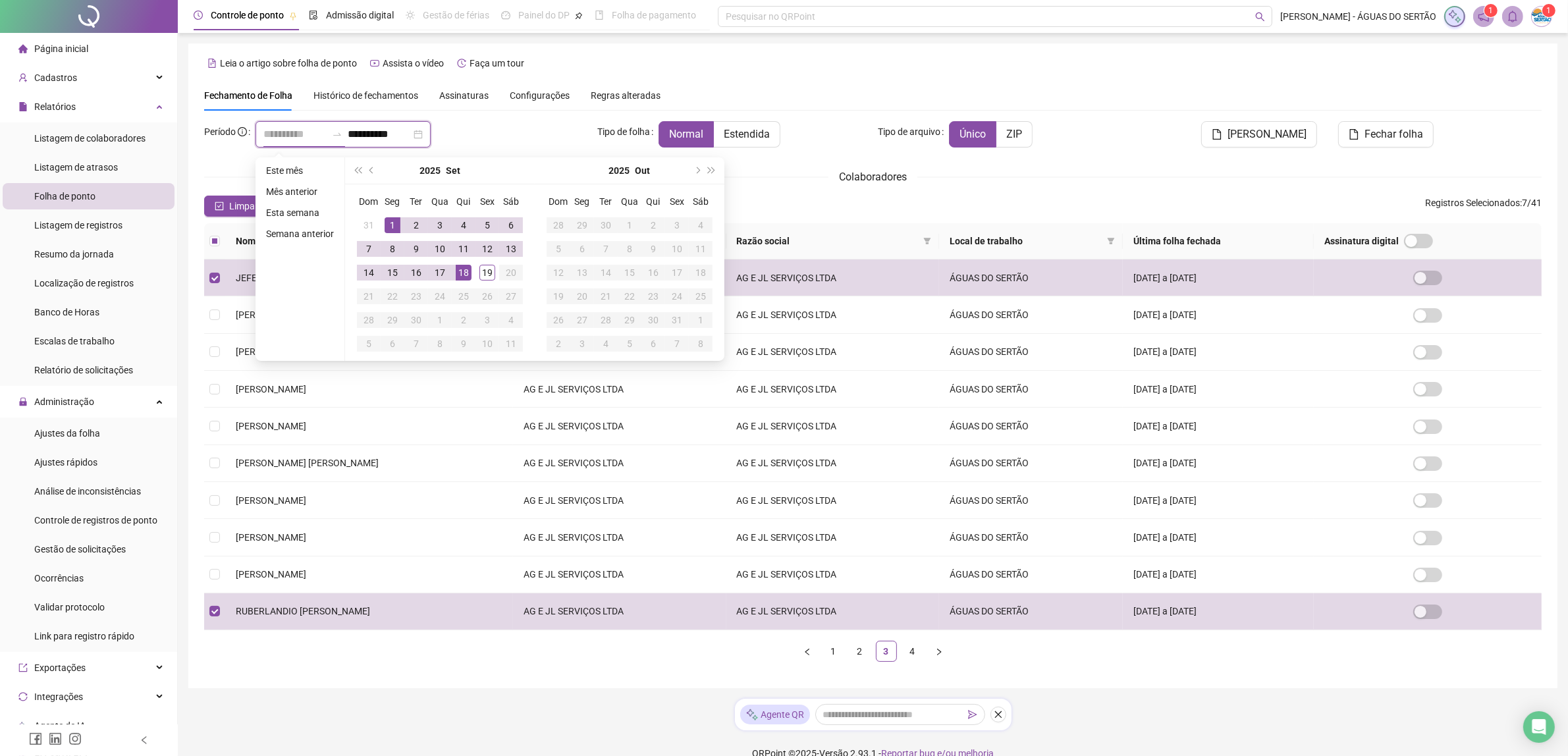
type input "**********"
click at [396, 222] on div "1" at bounding box center [392, 225] width 16 height 16
type input "**********"
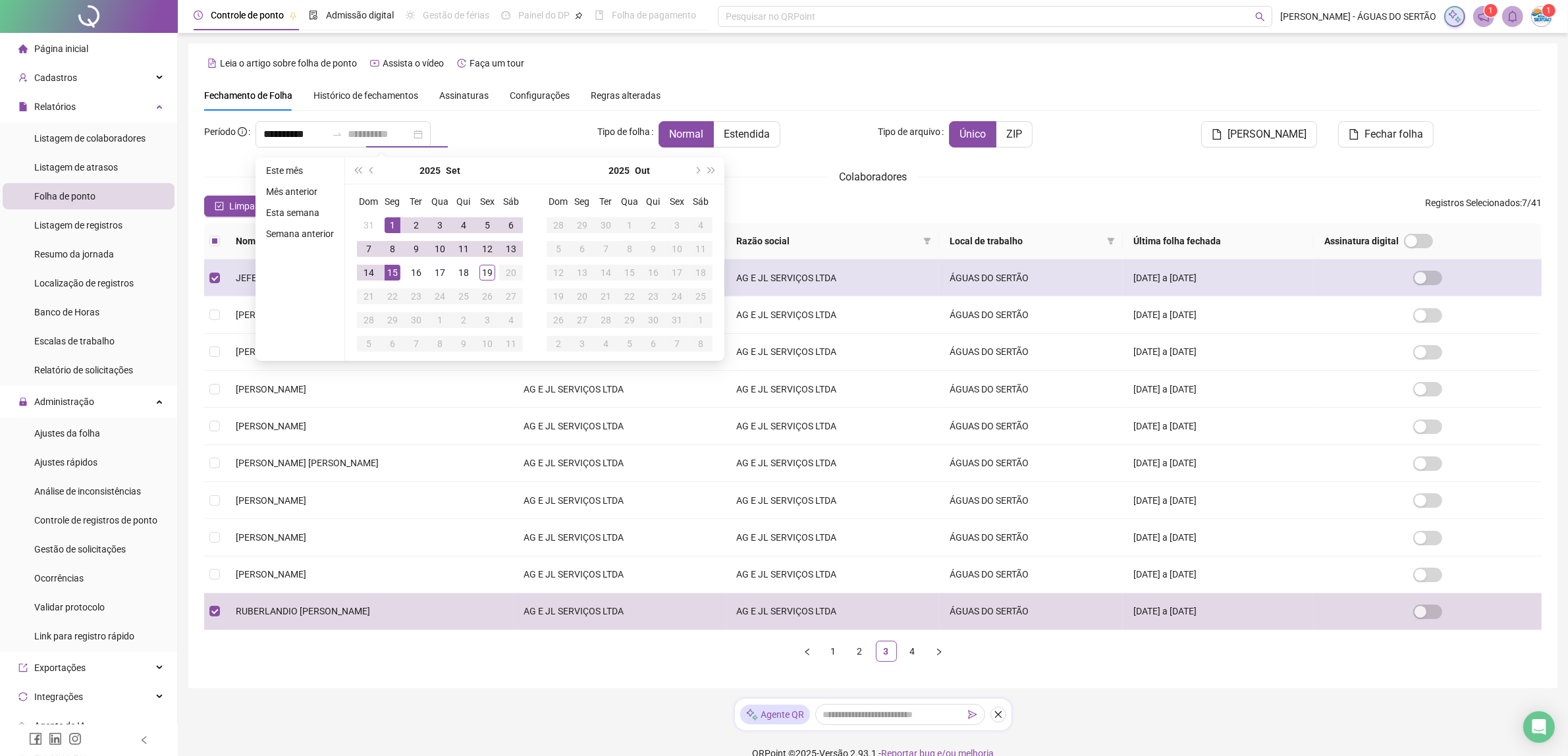
click at [392, 265] on div "15" at bounding box center [392, 273] width 16 height 16
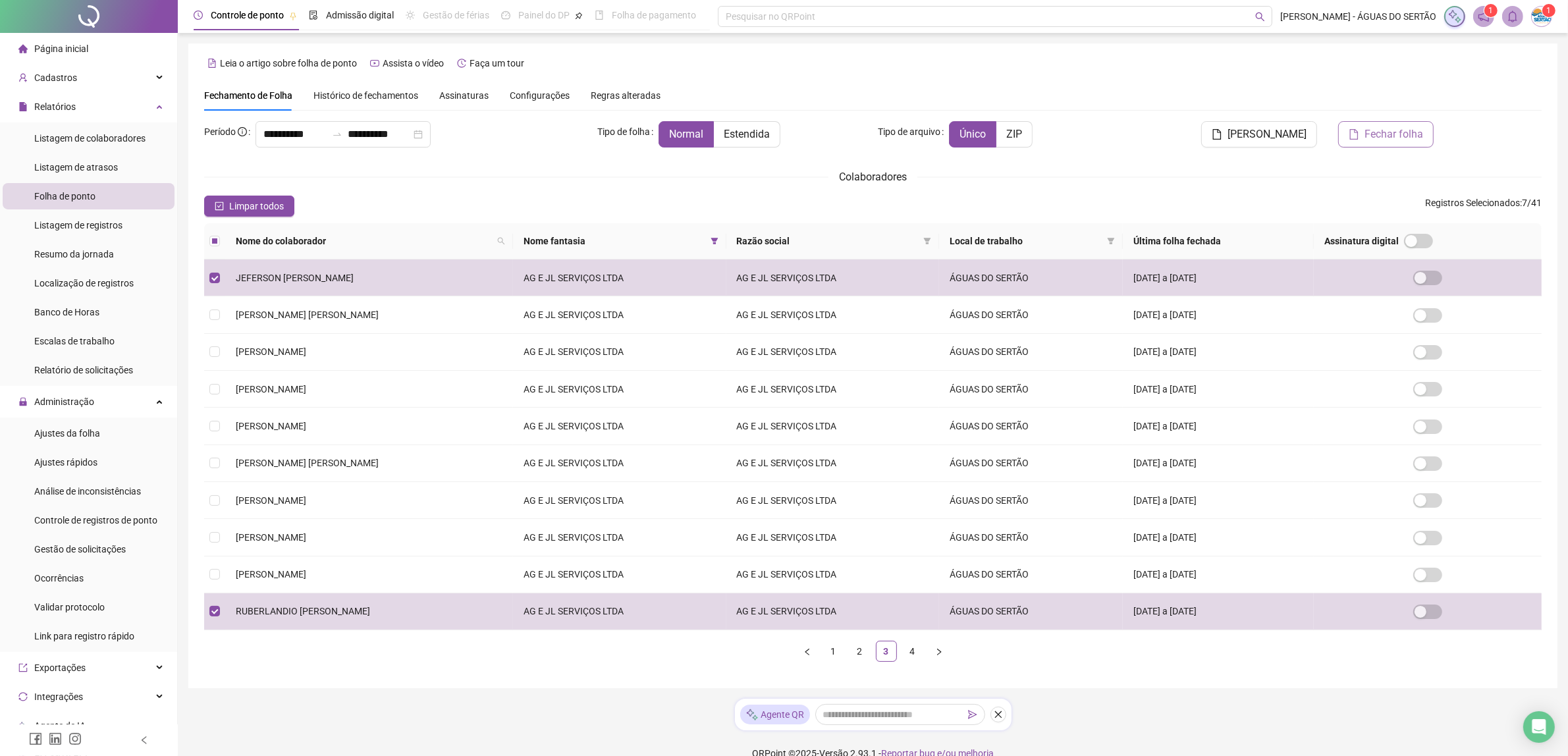
click at [1380, 133] on span "Fechar folha" at bounding box center [1394, 134] width 59 height 16
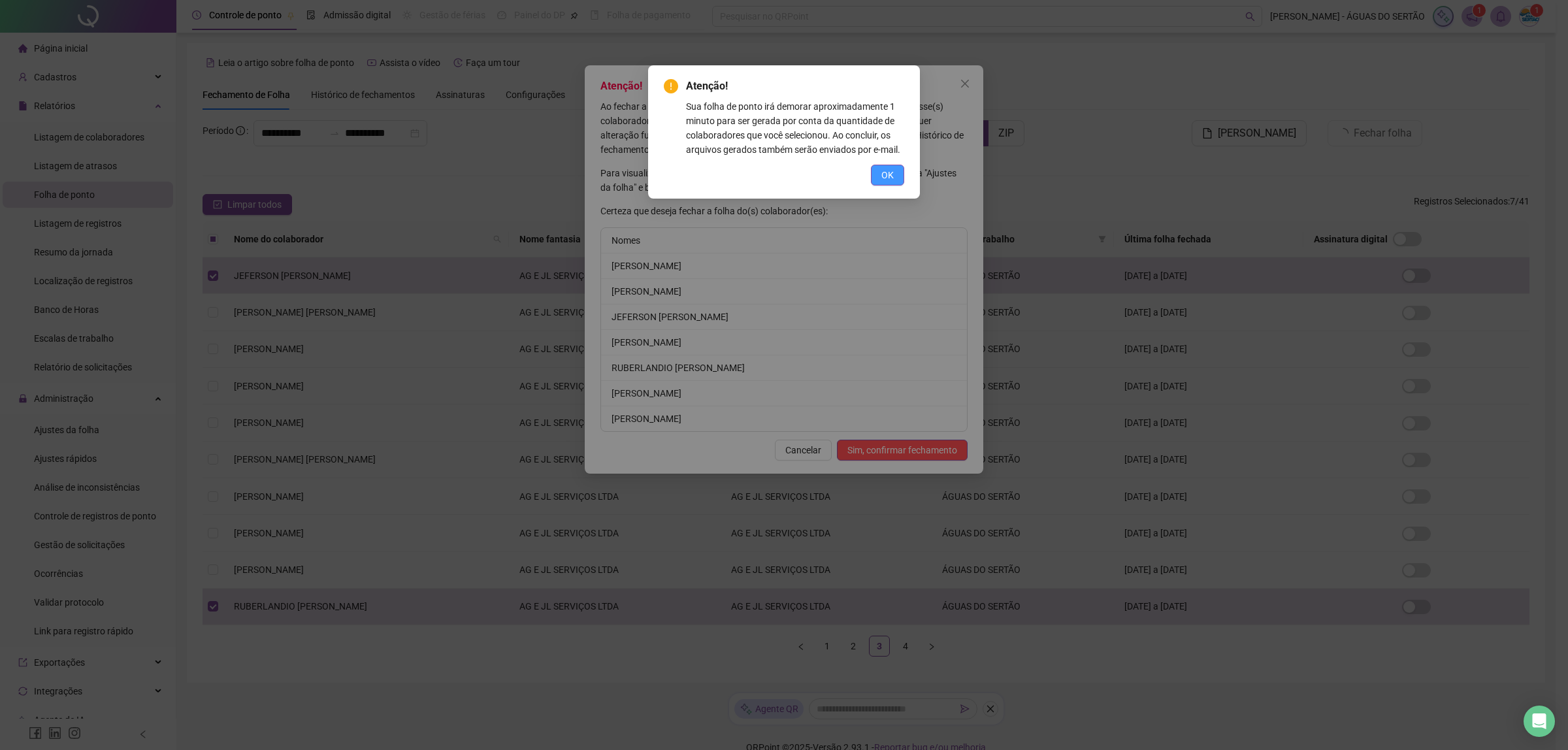
click at [896, 173] on button "OK" at bounding box center [887, 175] width 33 height 21
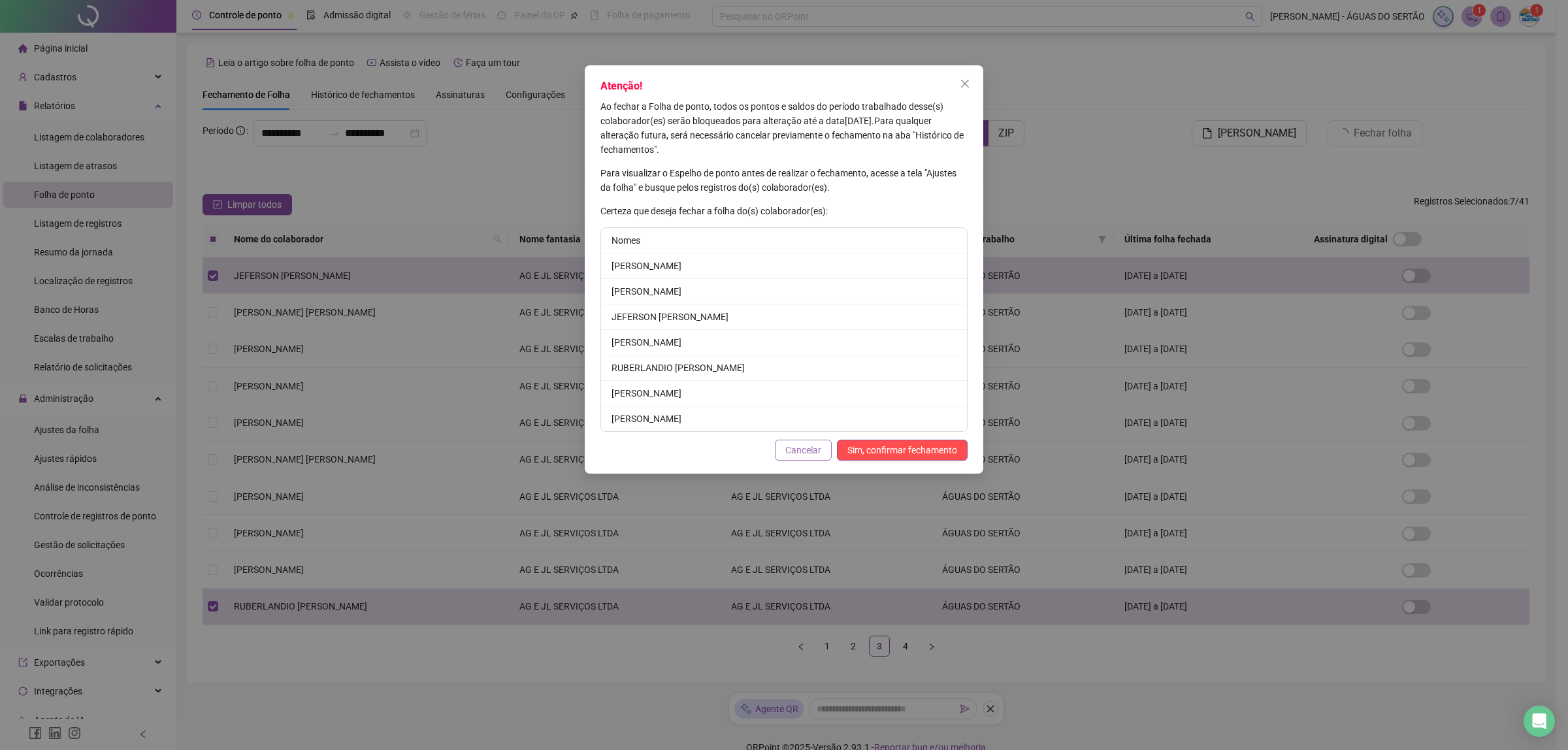
click at [810, 450] on span "Cancelar" at bounding box center [803, 450] width 36 height 14
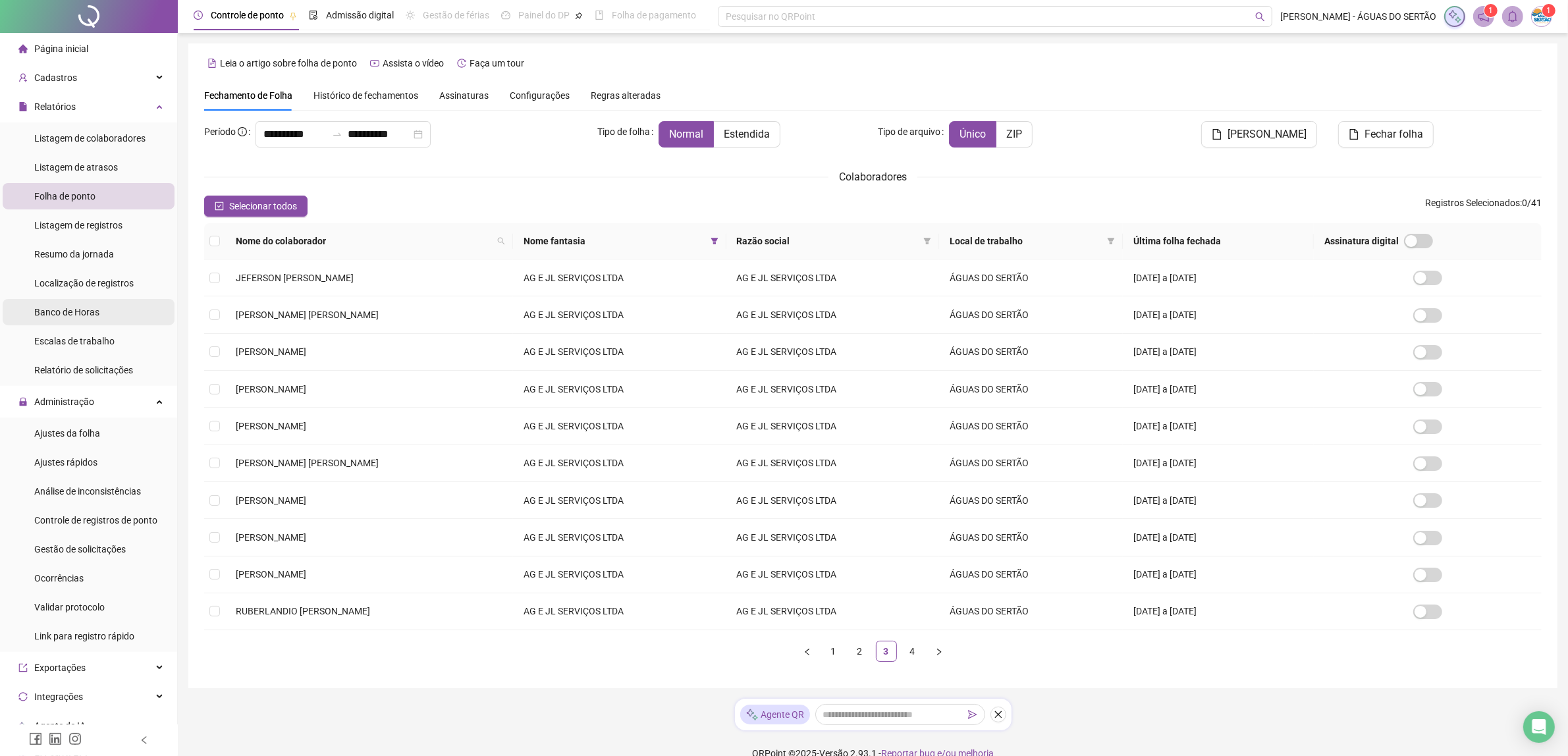
click at [67, 314] on span "Banco de Horas" at bounding box center [67, 311] width 65 height 10
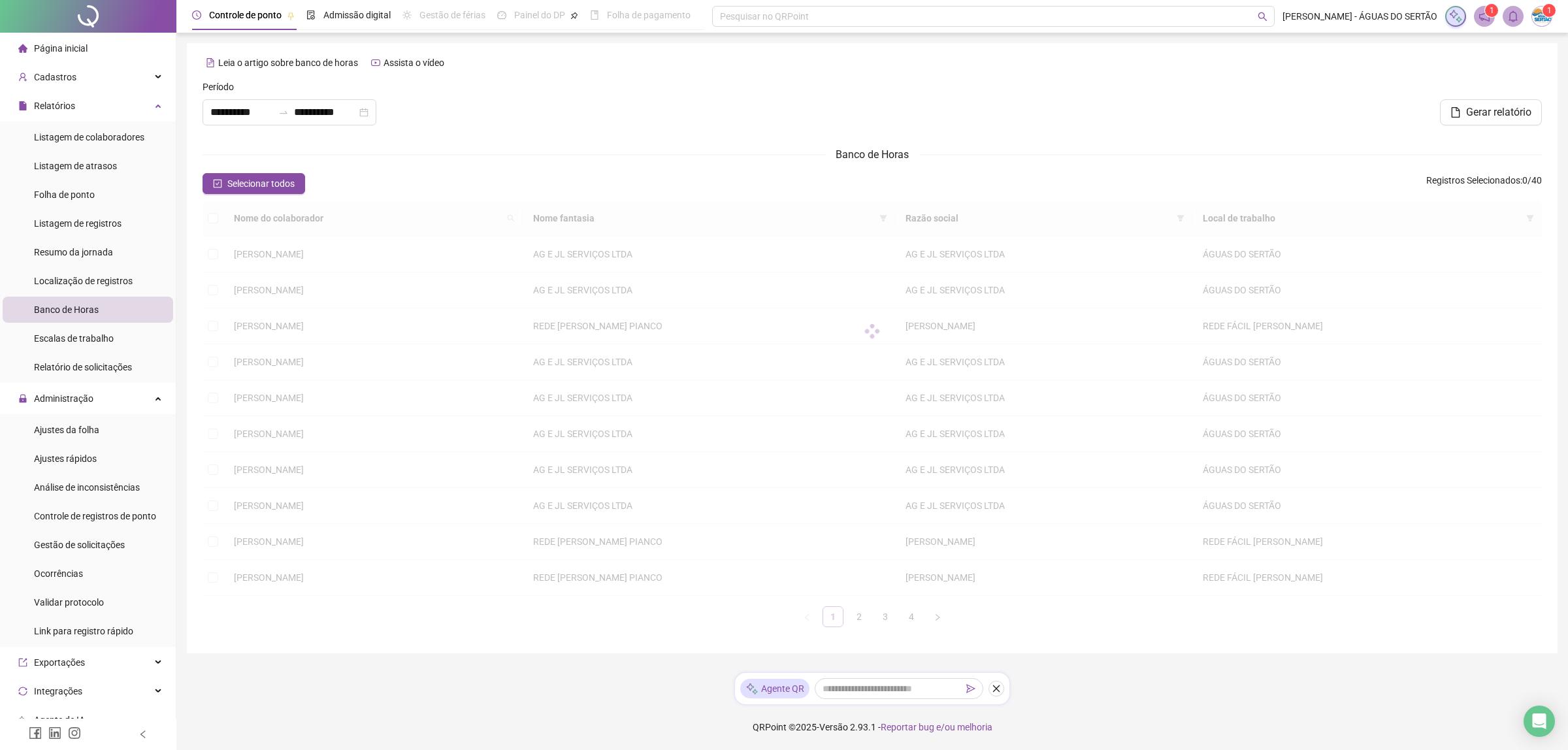
type input "**********"
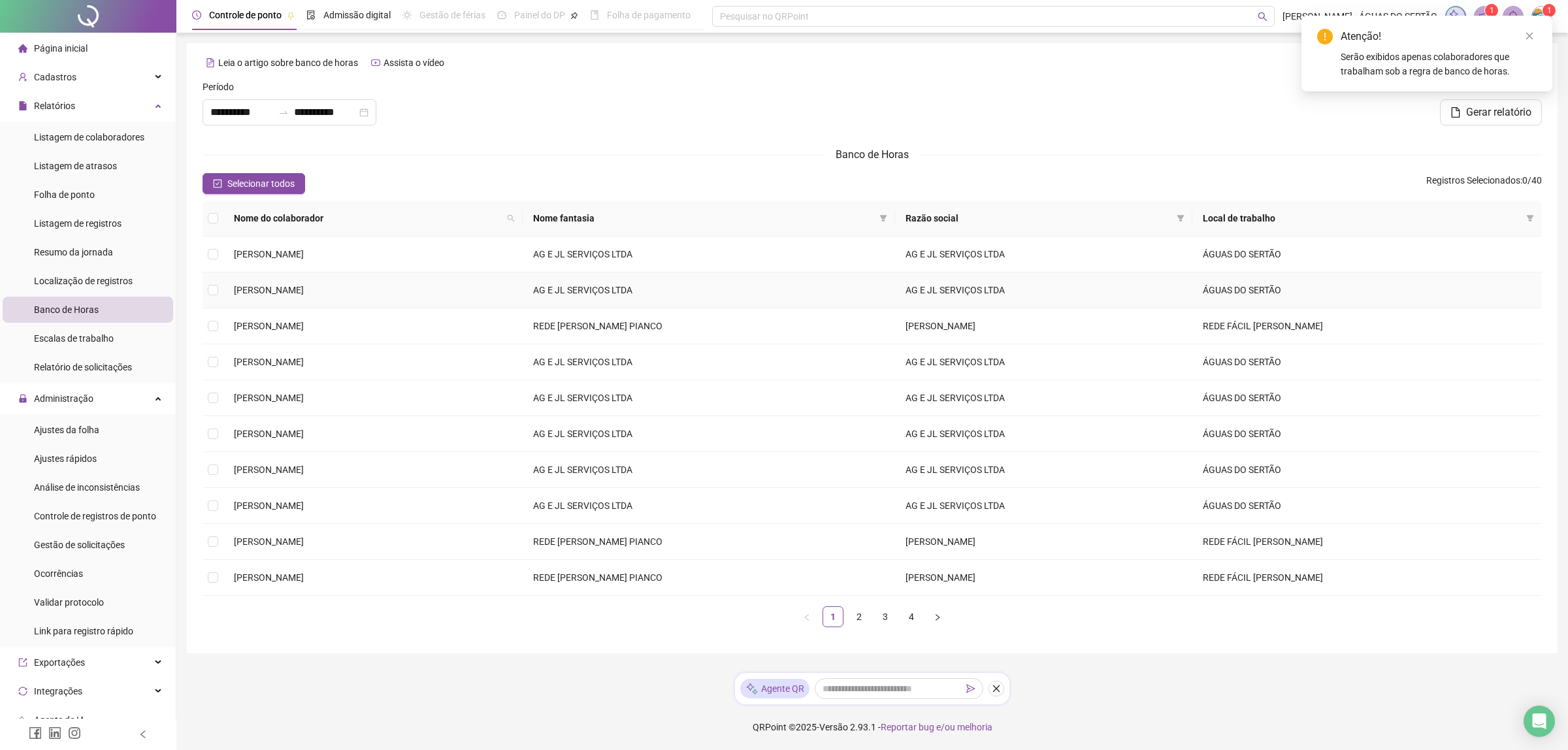
click at [233, 286] on td "[PERSON_NAME]" at bounding box center [373, 290] width 300 height 36
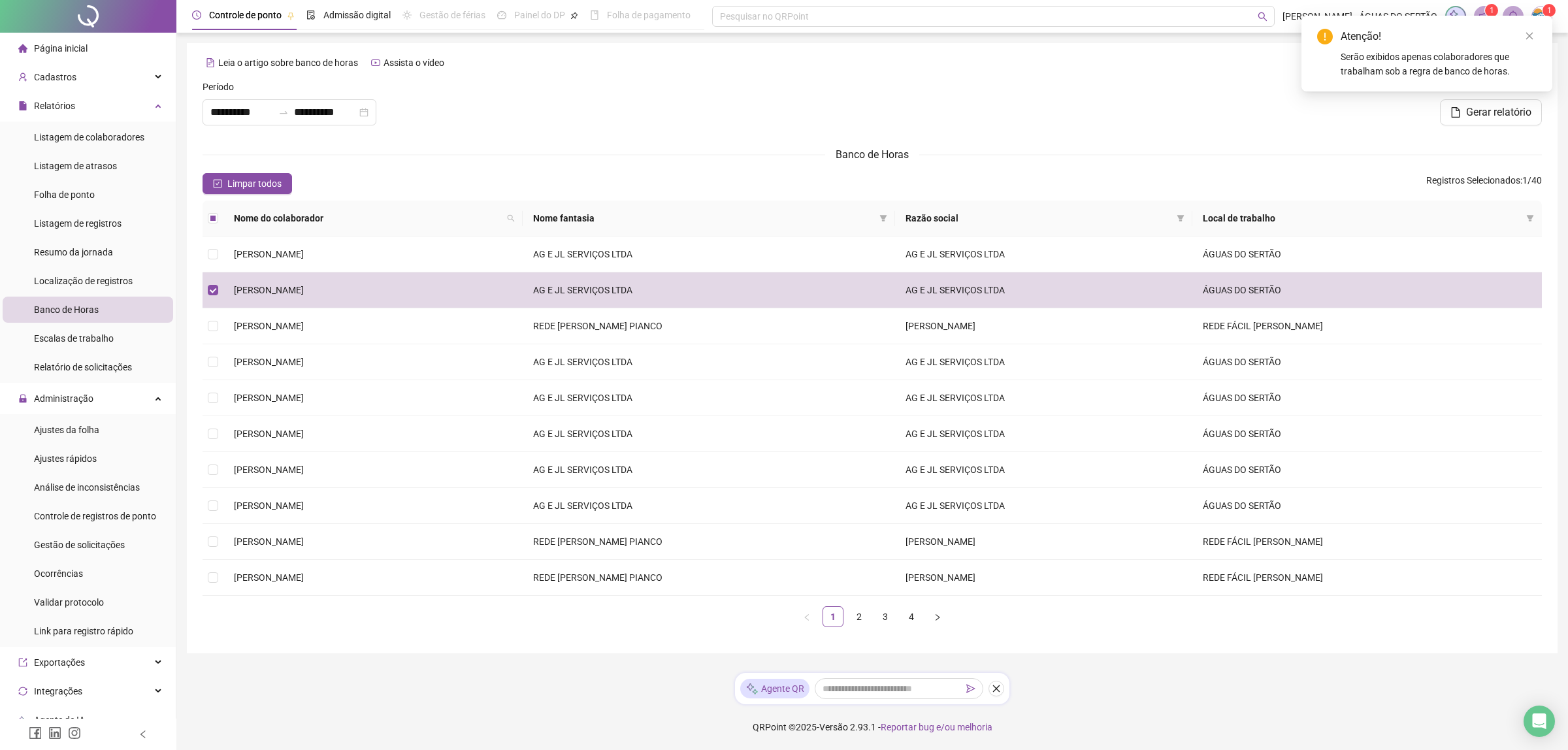
click at [874, 217] on span "Nome fantasia" at bounding box center [703, 218] width 340 height 14
click at [894, 218] on th "Nome fantasia" at bounding box center [709, 219] width 372 height 36
click at [887, 219] on icon "filter" at bounding box center [883, 218] width 8 height 8
click at [795, 249] on span "AG E JL SERVIÇOS LTDA" at bounding box center [807, 244] width 104 height 10
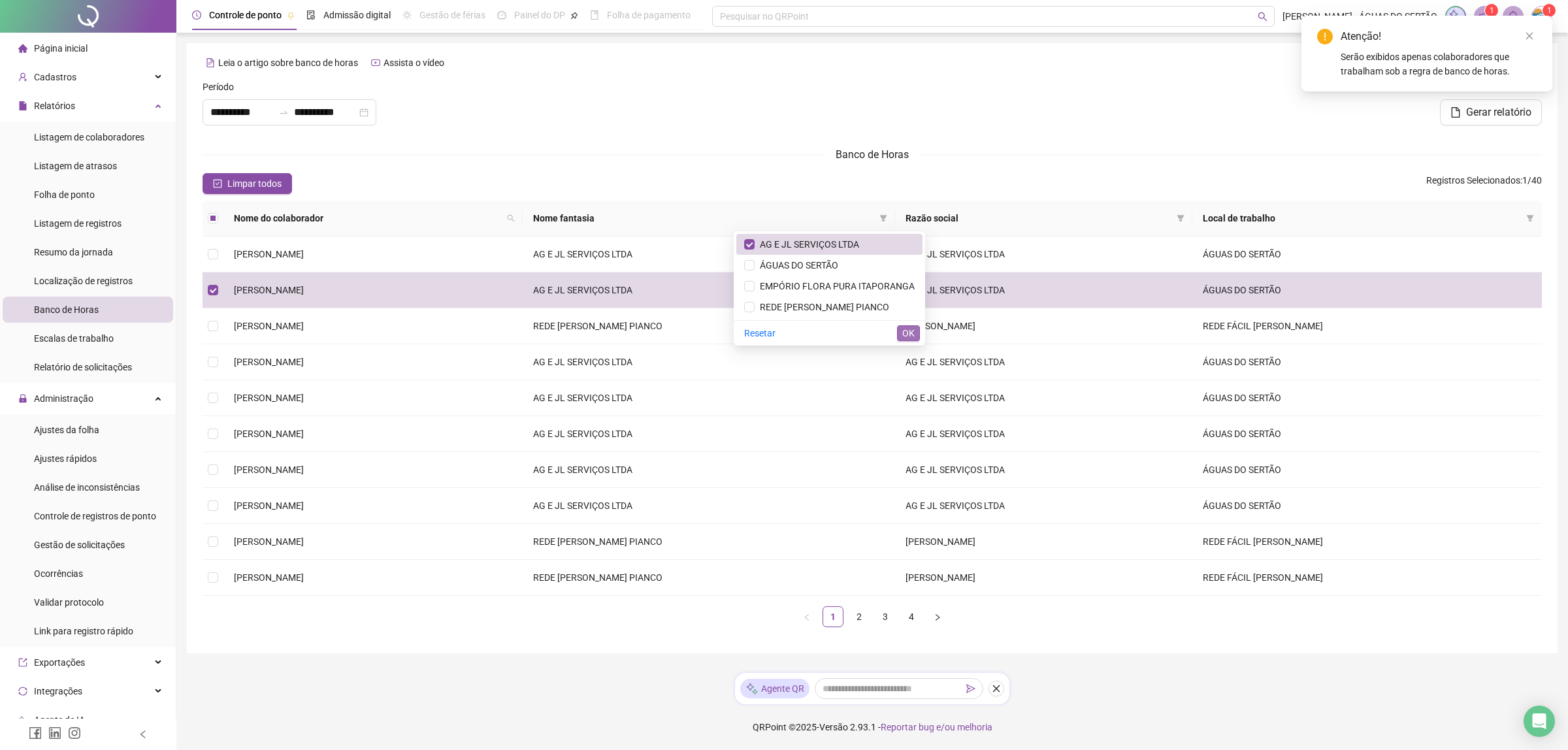
click at [913, 332] on span "OK" at bounding box center [908, 333] width 12 height 14
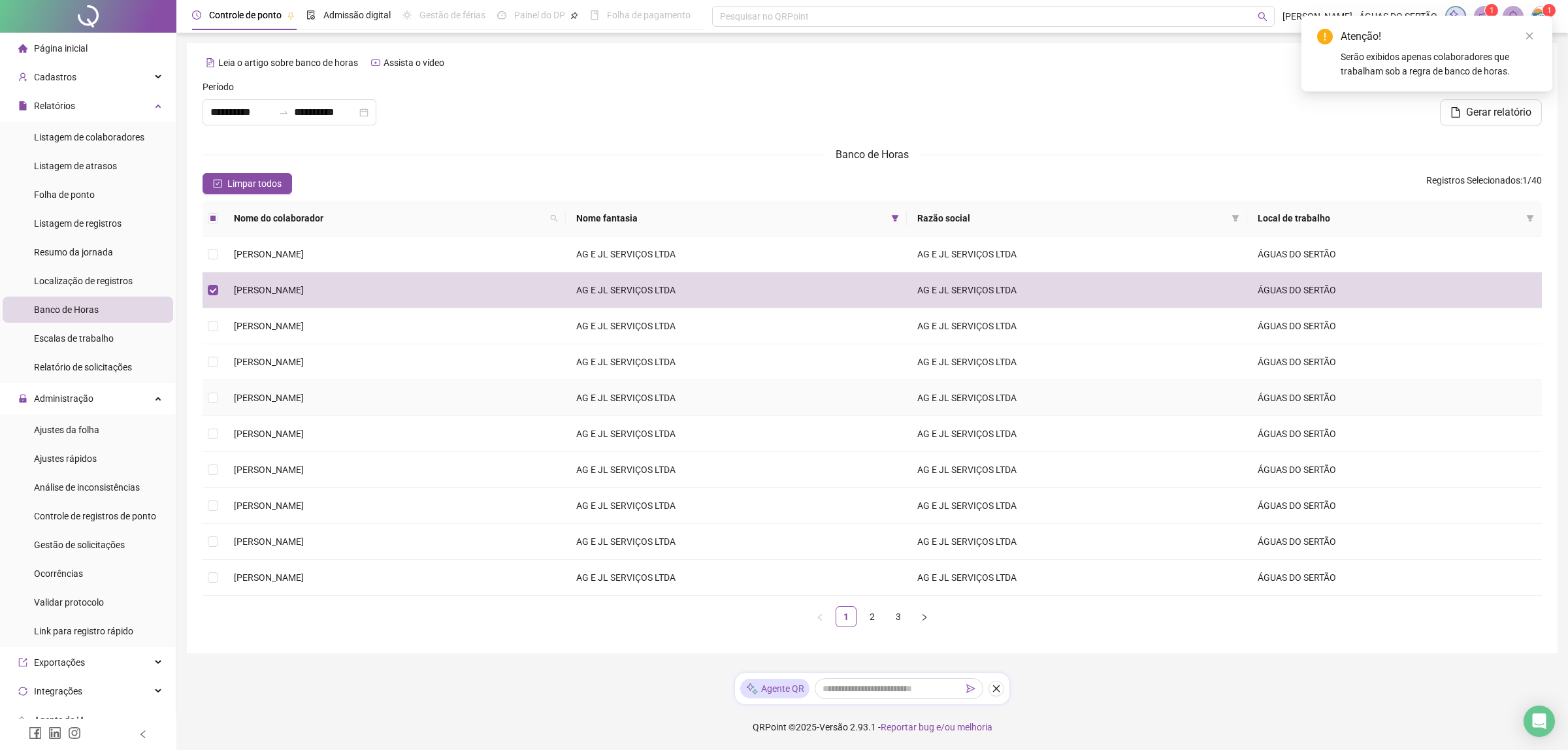
click at [279, 398] on span "[PERSON_NAME]" at bounding box center [269, 398] width 70 height 10
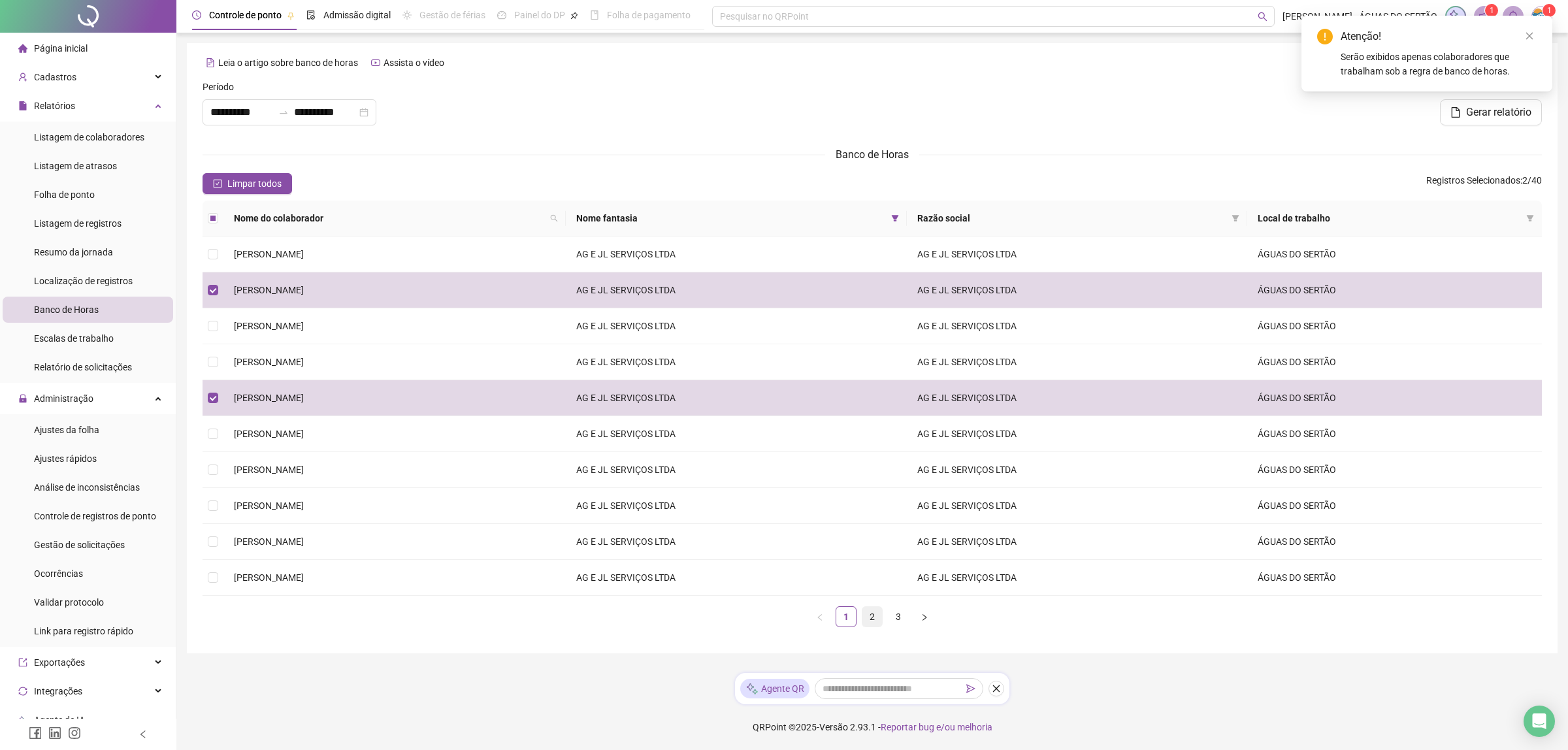
click at [868, 613] on link "2" at bounding box center [872, 616] width 19 height 19
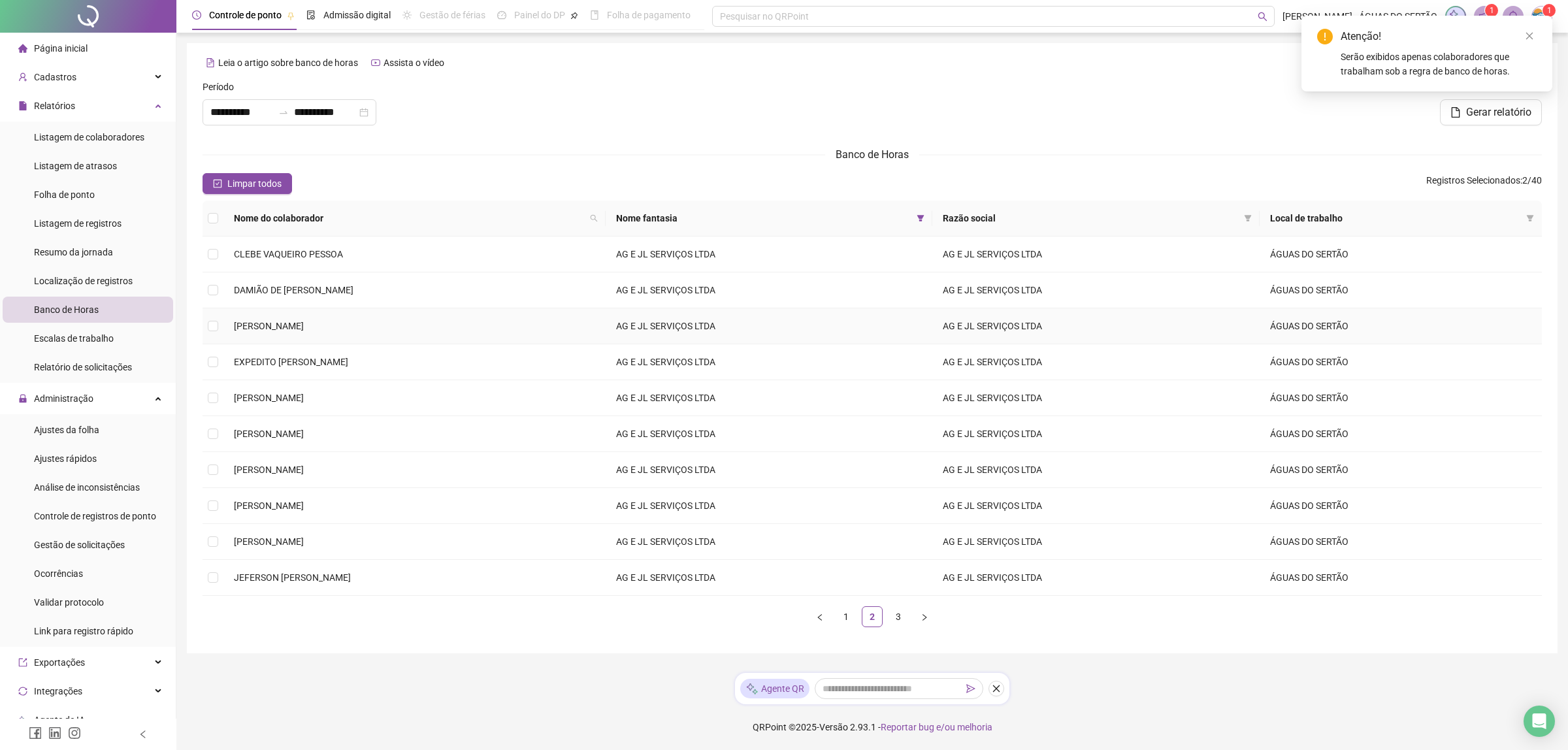
click at [279, 324] on span "[PERSON_NAME]" at bounding box center [269, 325] width 70 height 10
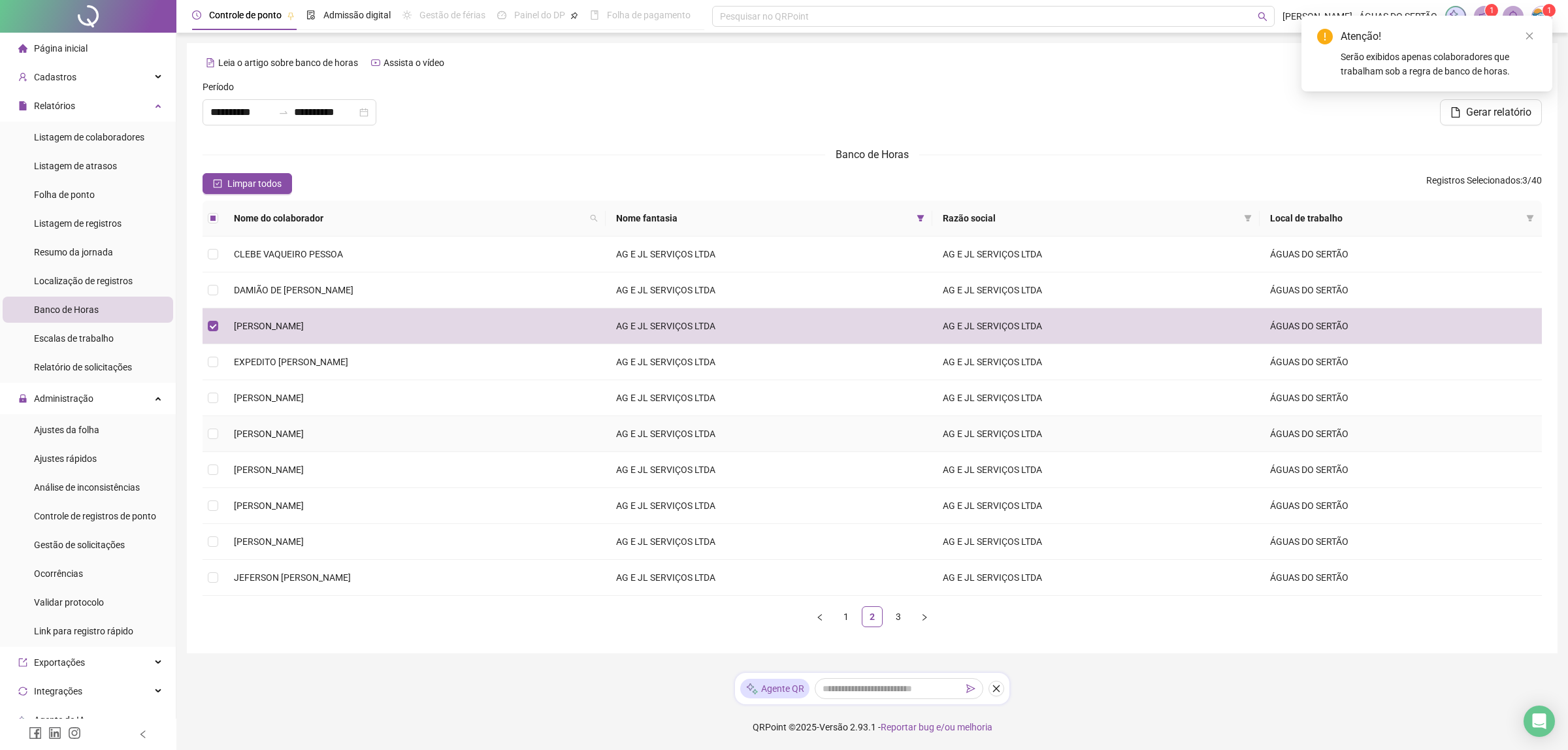
click at [303, 438] on span "[PERSON_NAME]" at bounding box center [269, 433] width 70 height 10
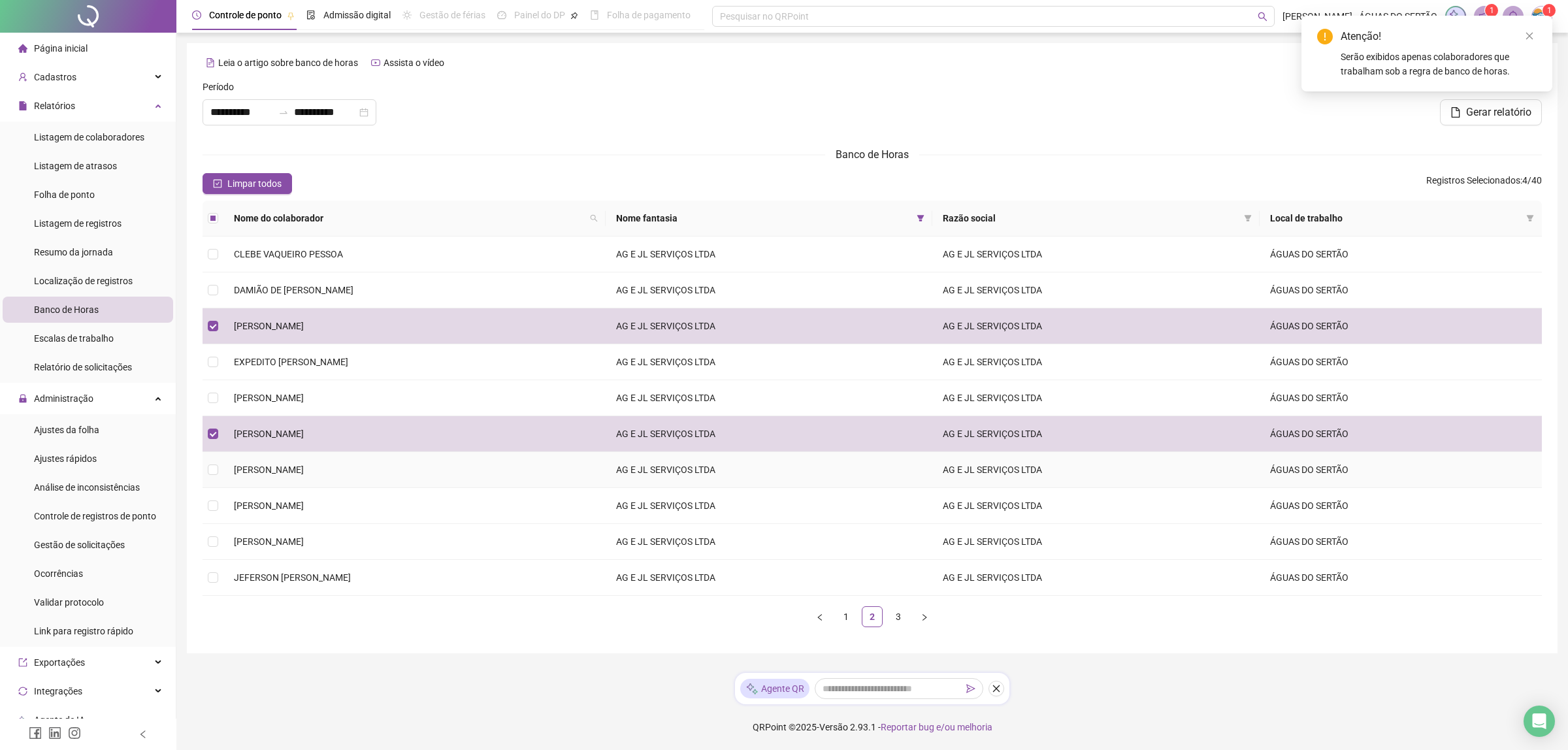
click at [303, 469] on span "[PERSON_NAME]" at bounding box center [269, 469] width 70 height 10
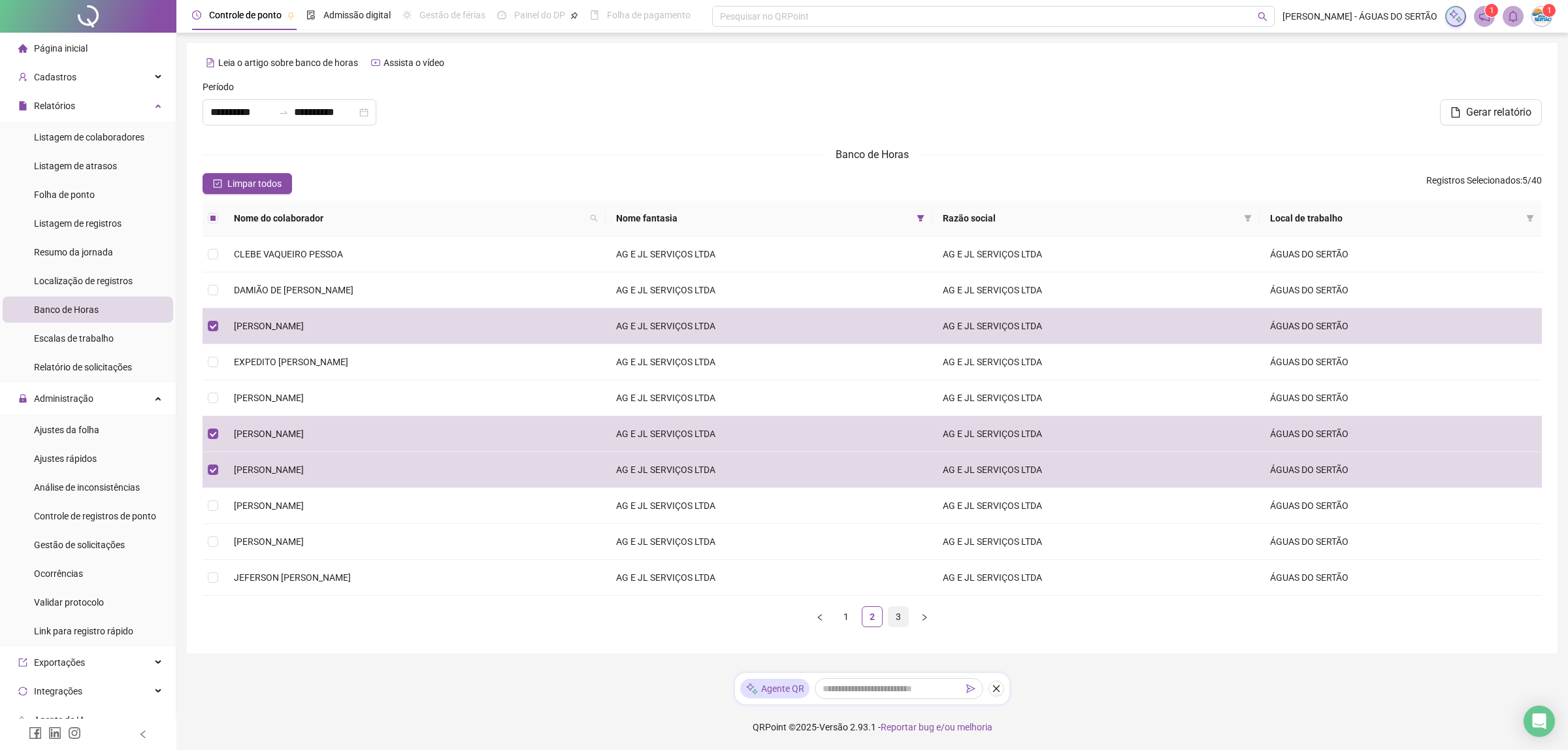
click at [892, 621] on ul "1 2 3" at bounding box center [872, 616] width 1339 height 21
click at [894, 618] on link "3" at bounding box center [898, 616] width 19 height 19
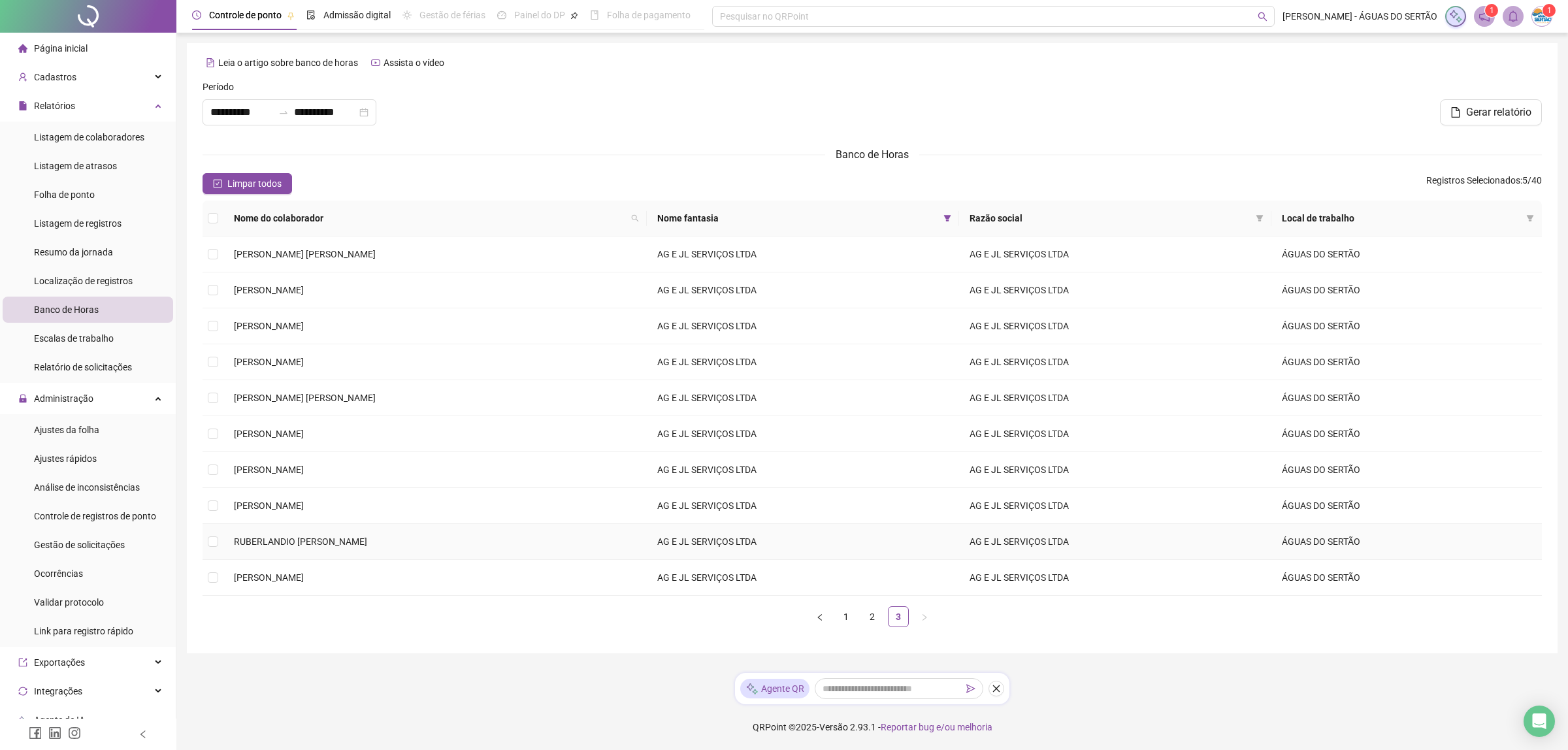
click at [300, 545] on span "RUBERLANDIO [PERSON_NAME]" at bounding box center [300, 541] width 133 height 10
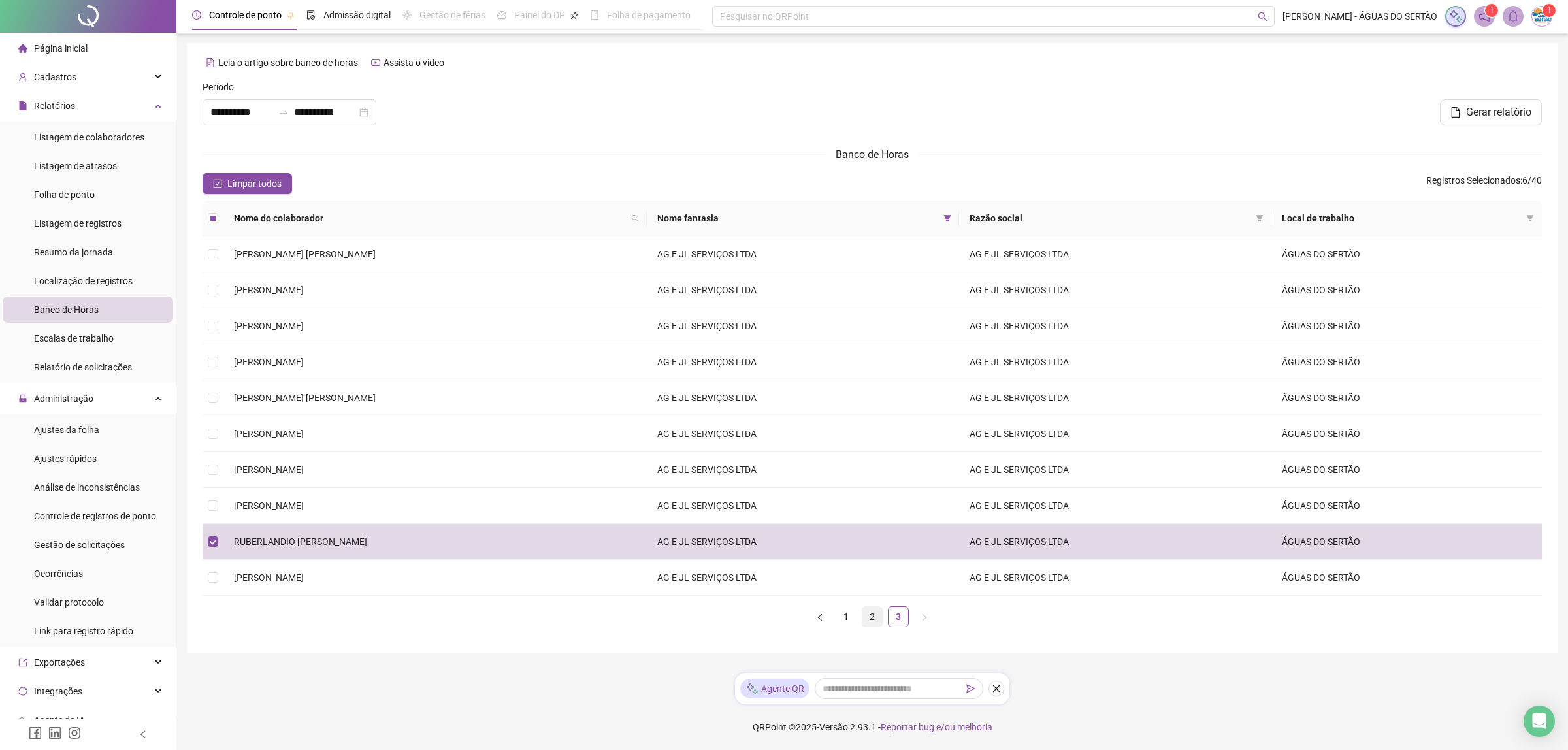
click at [876, 621] on link "2" at bounding box center [872, 616] width 19 height 19
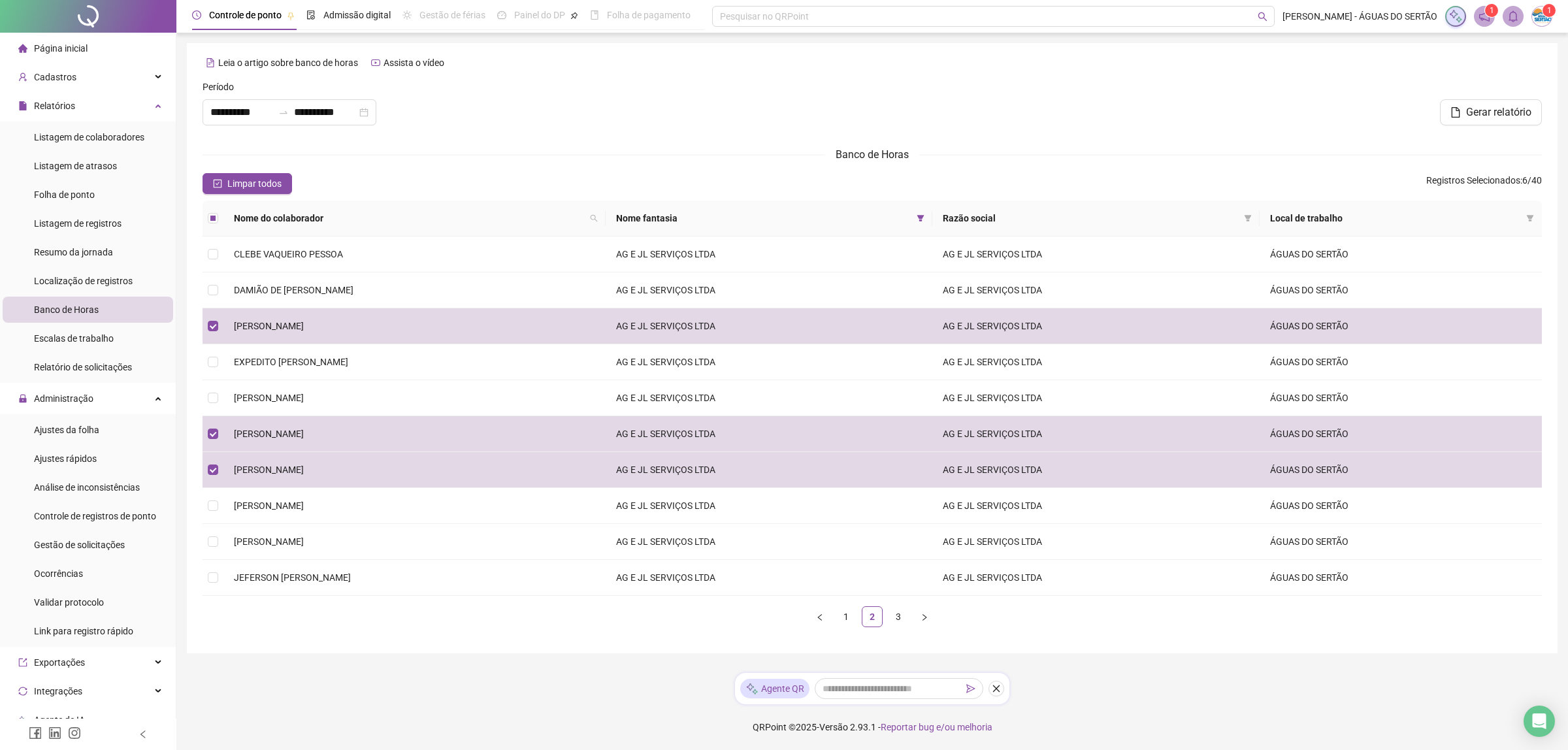
drag, startPoint x: 479, startPoint y: 603, endPoint x: 445, endPoint y: 594, distance: 35.2
click at [468, 599] on div "Nome do colaborador Nome fantasia Razão social Local de trabalho CLEBE VAQUEIRO…" at bounding box center [872, 414] width 1339 height 426
click at [432, 592] on td "JEFERSON [PERSON_NAME]" at bounding box center [414, 578] width 382 height 36
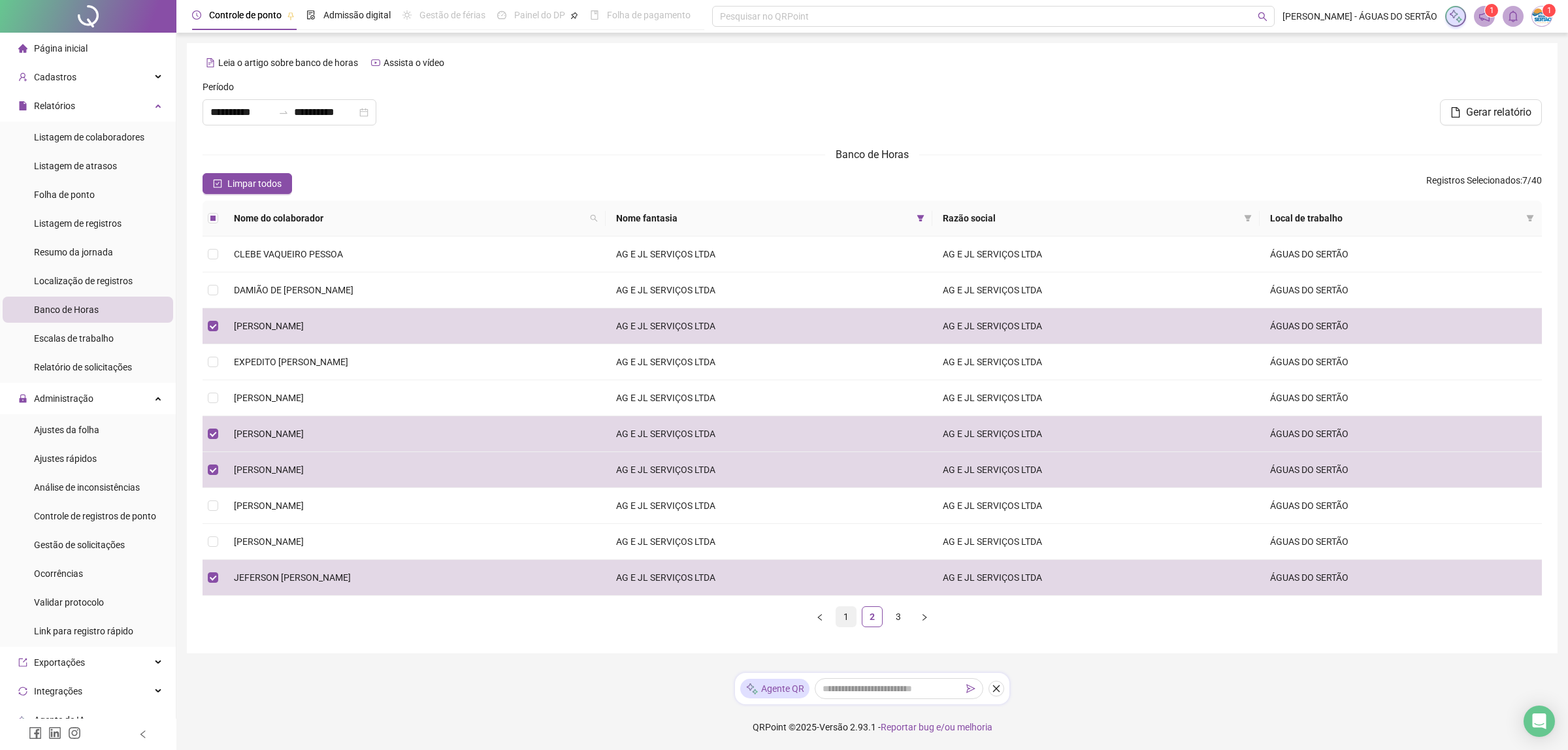
click at [848, 621] on link "1" at bounding box center [846, 616] width 19 height 19
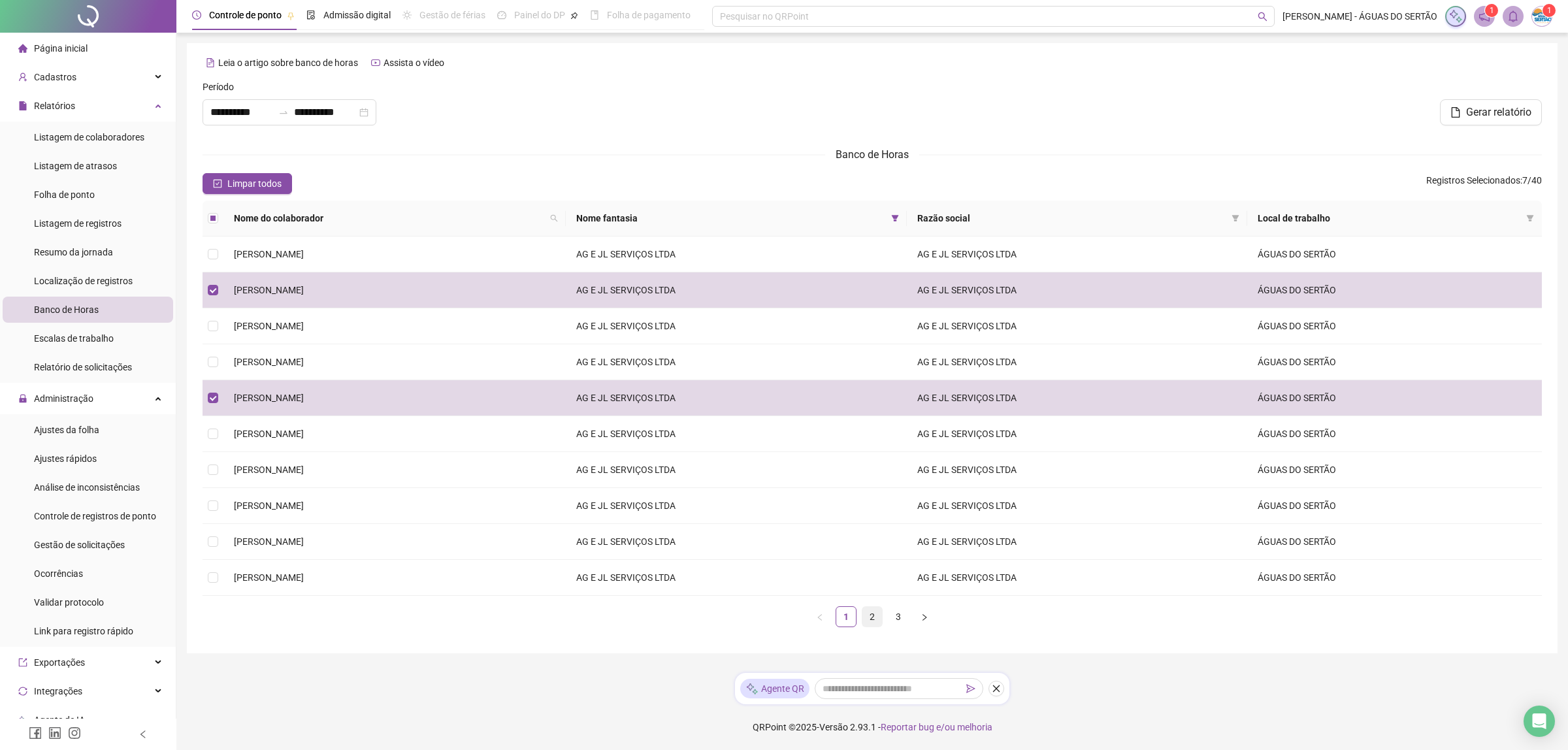
click at [871, 621] on link "2" at bounding box center [872, 616] width 19 height 19
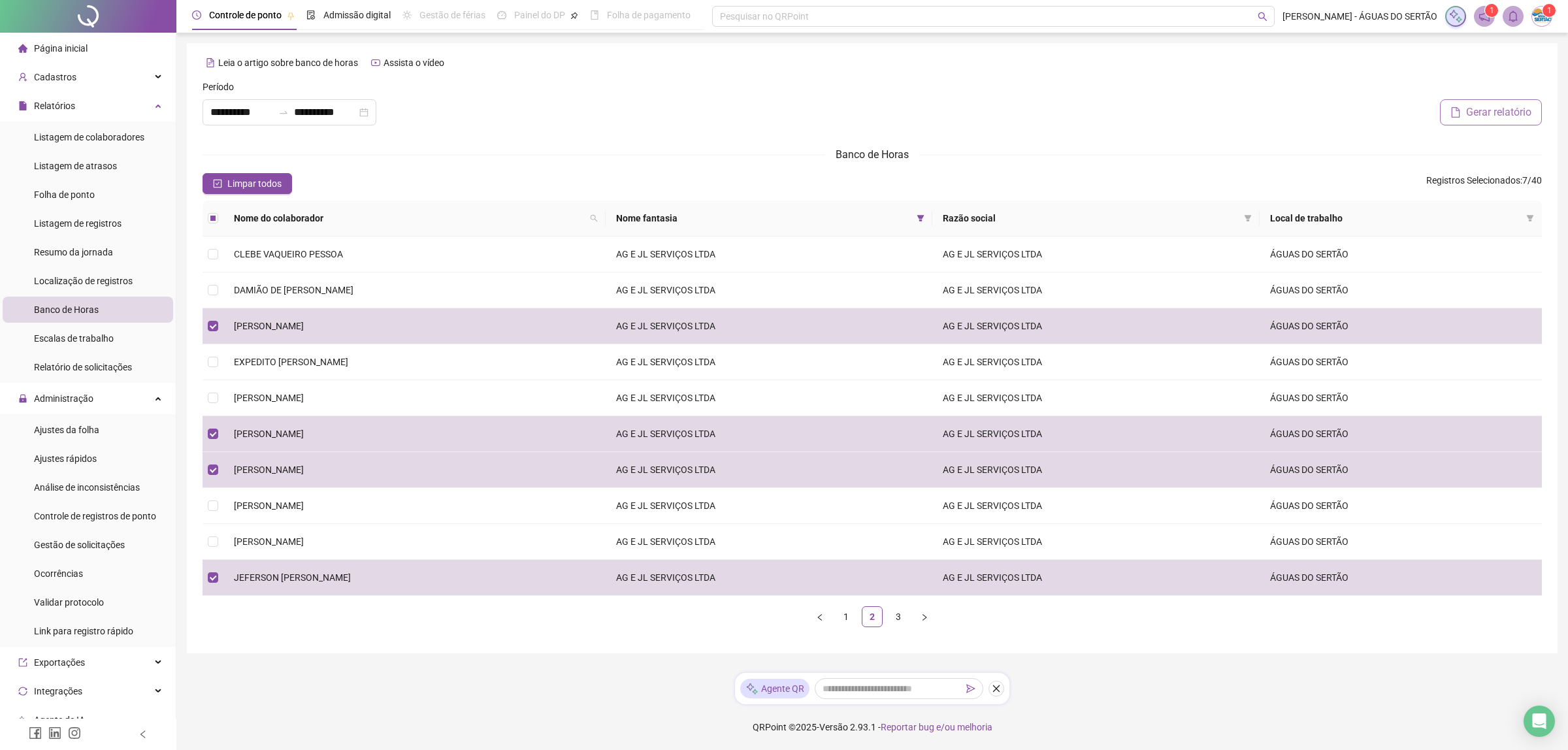
click at [1489, 108] on span "Gerar relatório" at bounding box center [1499, 112] width 65 height 16
click at [1533, 31] on icon "close" at bounding box center [1530, 36] width 9 height 9
click at [1517, 16] on icon "bell" at bounding box center [1513, 16] width 12 height 12
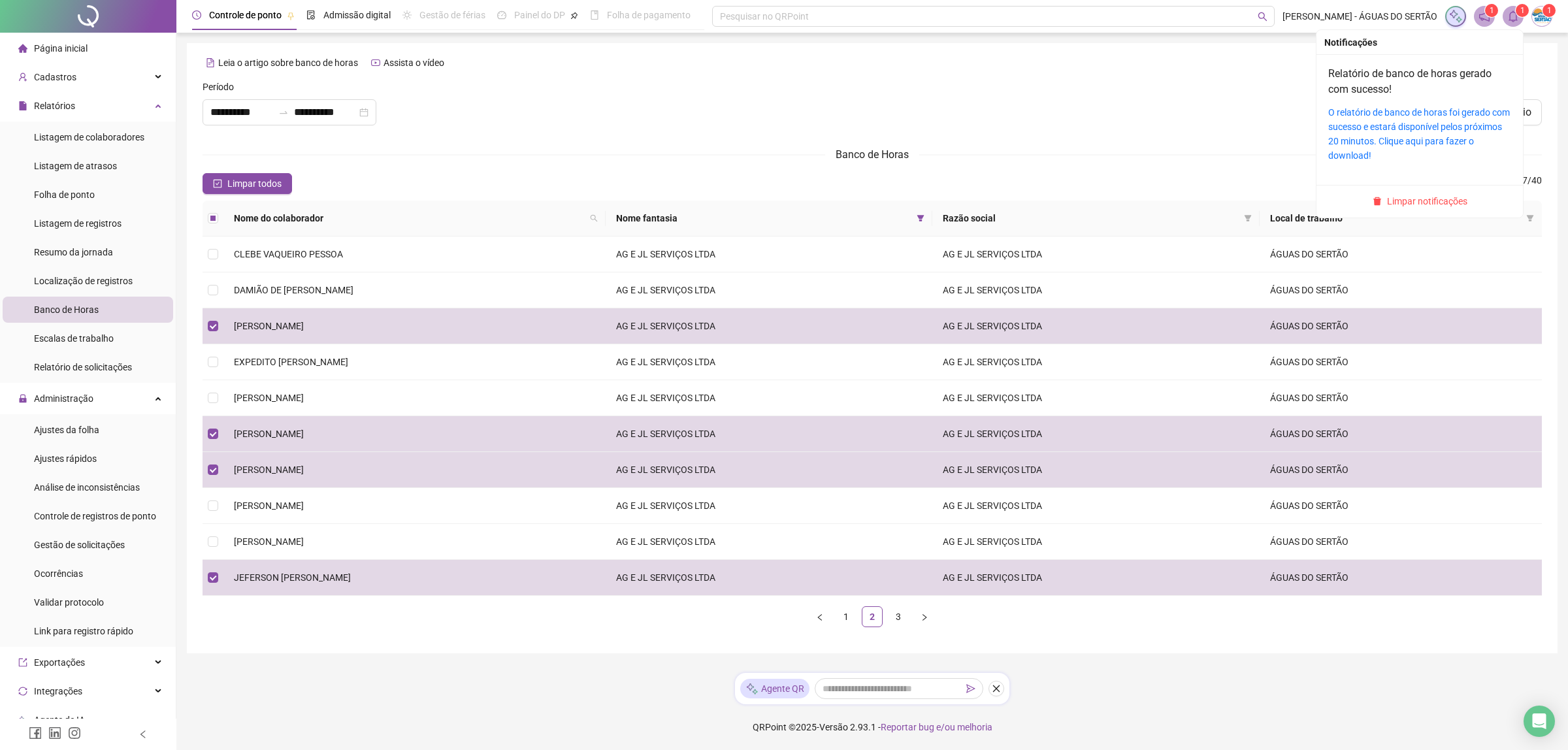
drag, startPoint x: 1521, startPoint y: 14, endPoint x: 1513, endPoint y: 14, distance: 8.0
click at [1514, 14] on span "1" at bounding box center [1513, 16] width 21 height 21
click at [1443, 107] on link "O relatório de banco de horas foi gerado com sucesso e estará disponível pelos …" at bounding box center [1419, 134] width 181 height 54
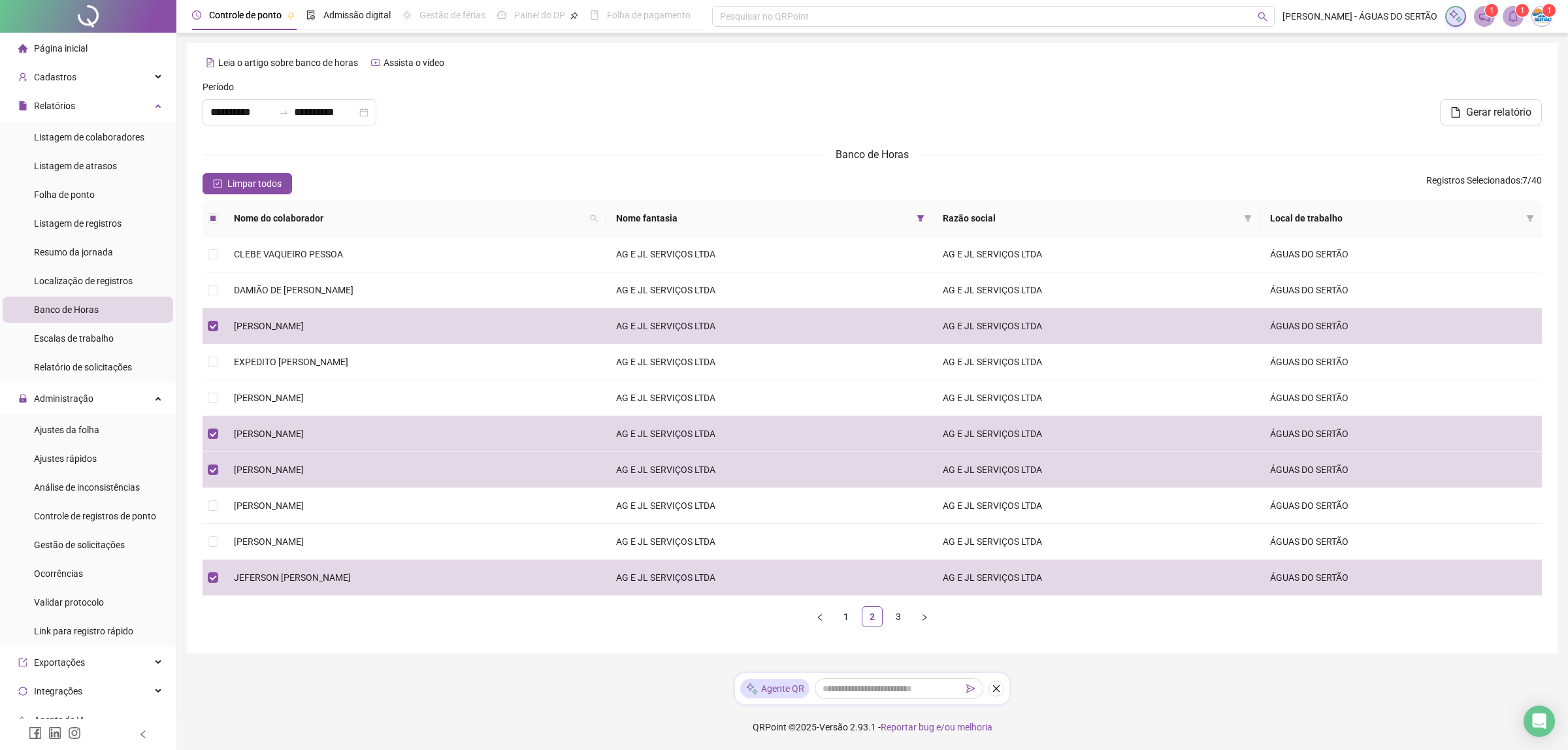
click at [102, 47] on li "Página inicial" at bounding box center [87, 48] width 170 height 26
